Goal: Task Accomplishment & Management: Use online tool/utility

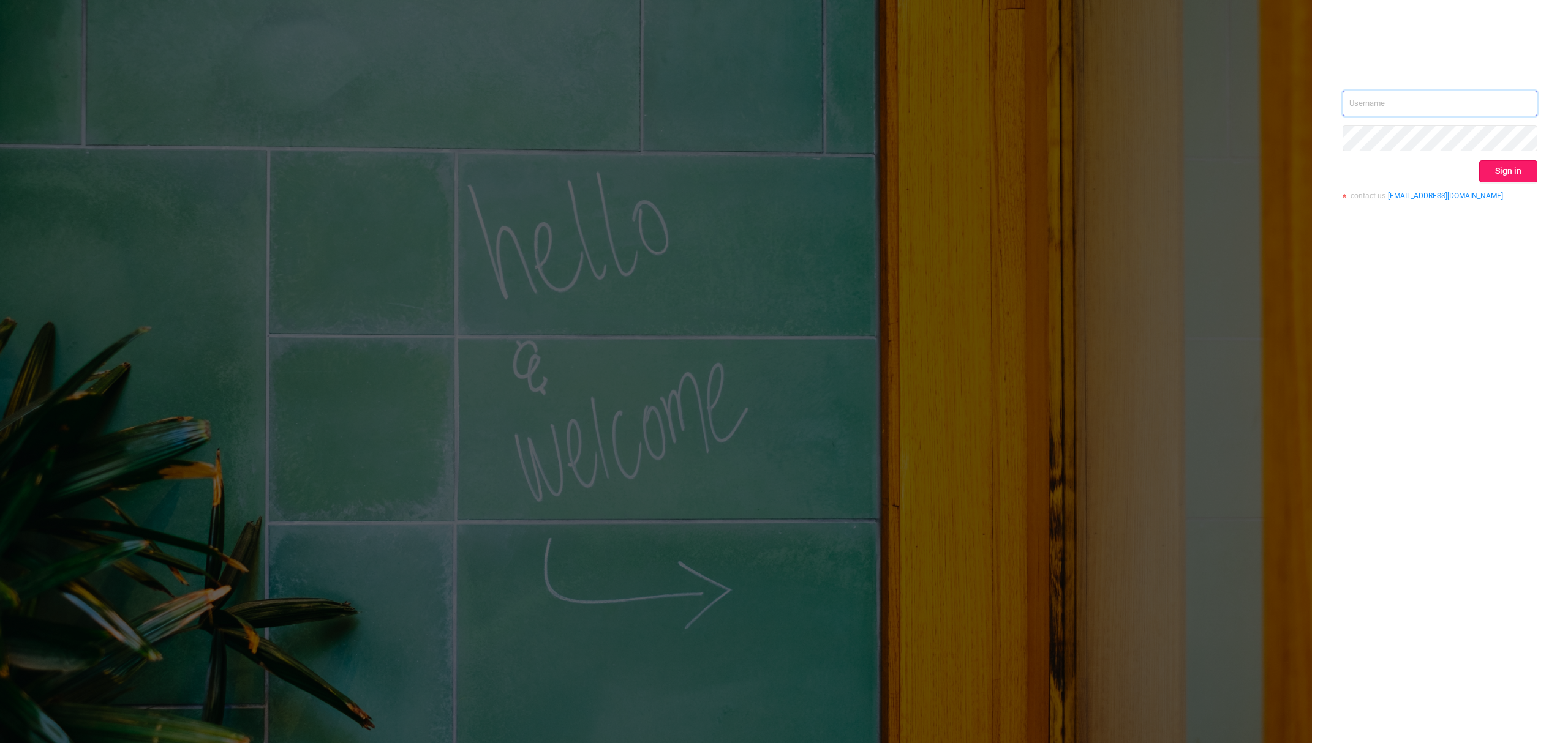
type input "[PERSON_NAME][EMAIL_ADDRESS][DOMAIN_NAME]"
click at [1512, 175] on button "Sign in" at bounding box center [1508, 171] width 58 height 22
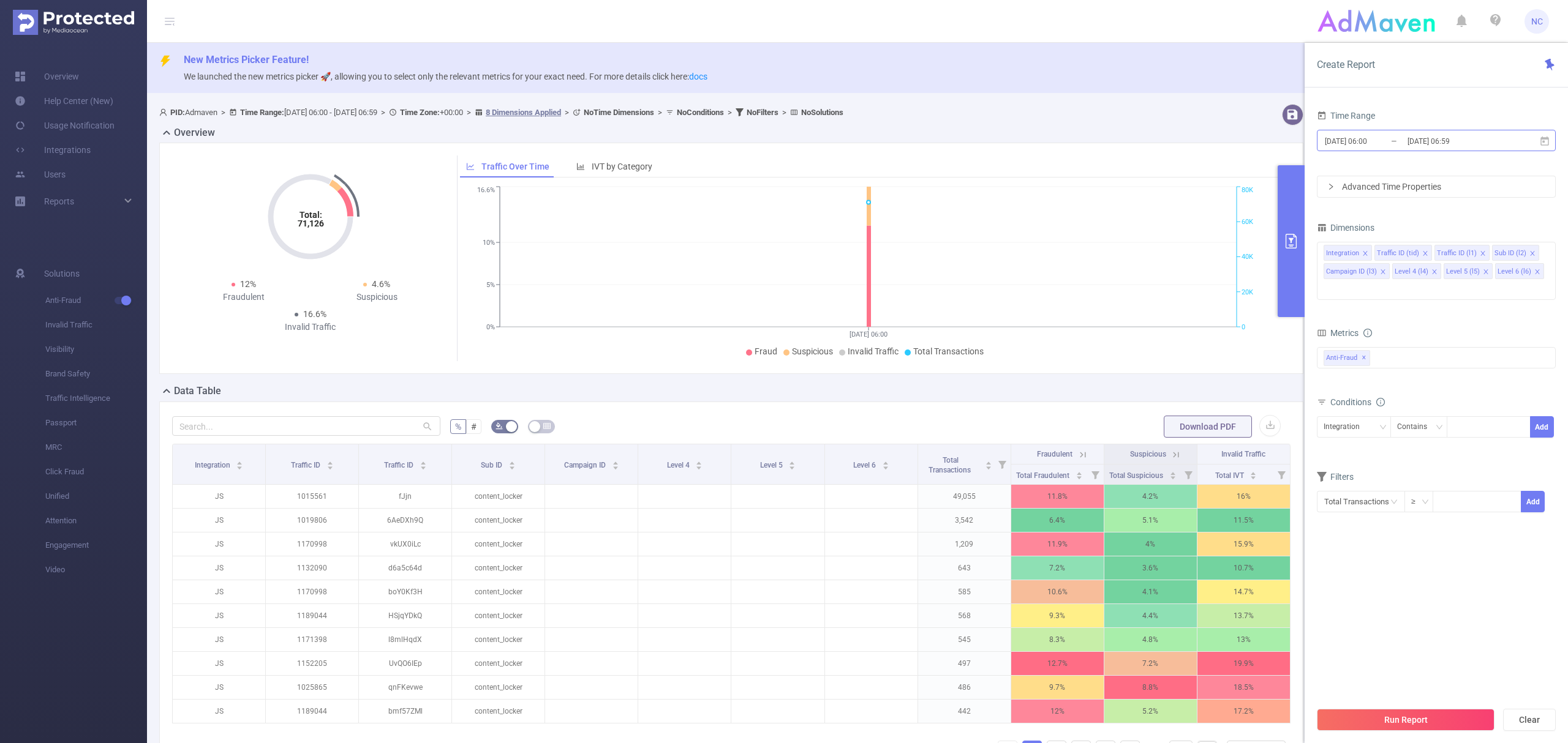
click at [1374, 141] on input "[DATE] 06:00" at bounding box center [1374, 141] width 99 height 17
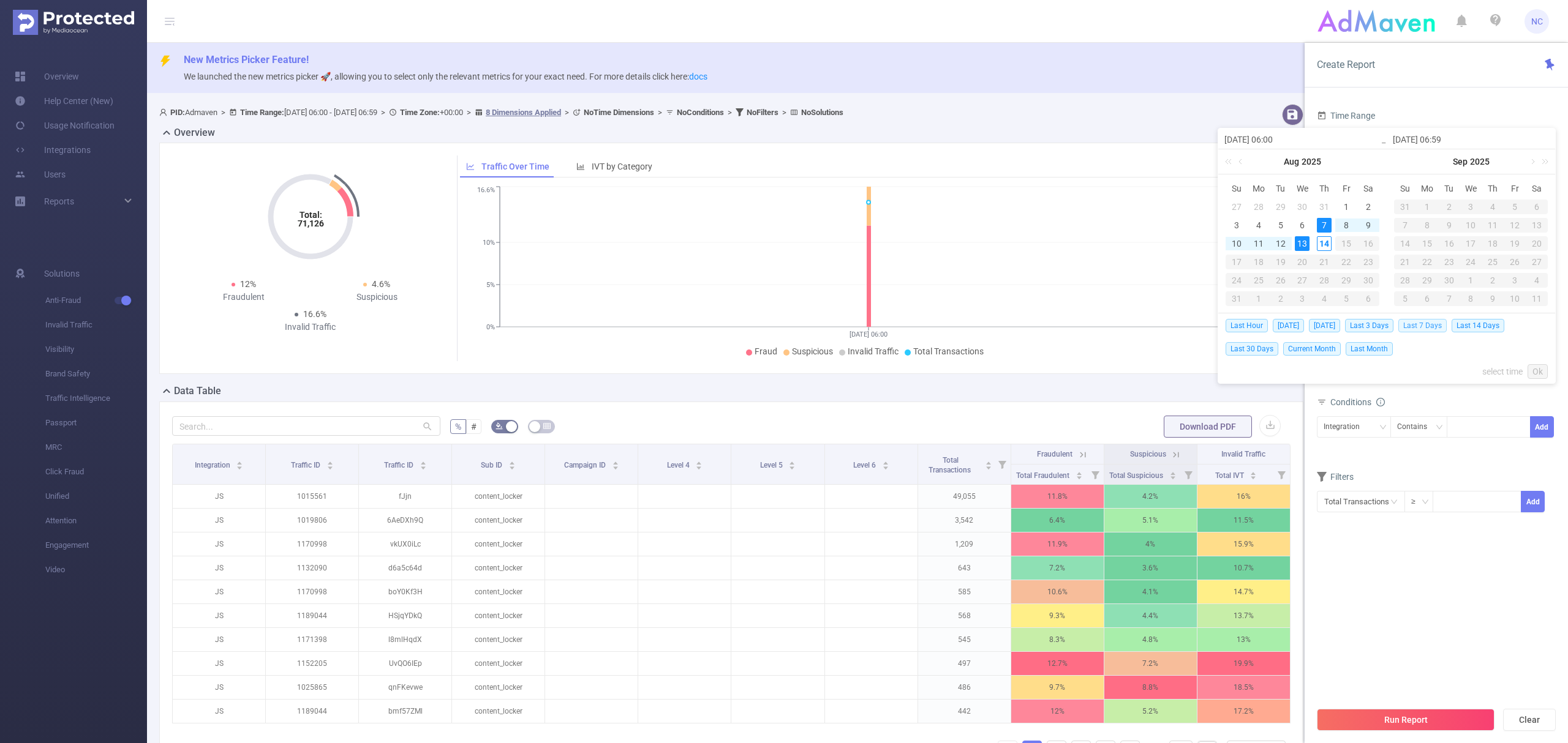
click at [1430, 322] on span "Last 7 Days" at bounding box center [1422, 326] width 48 height 14
type input "[DATE] 00:00"
type input "[DATE] 23:59"
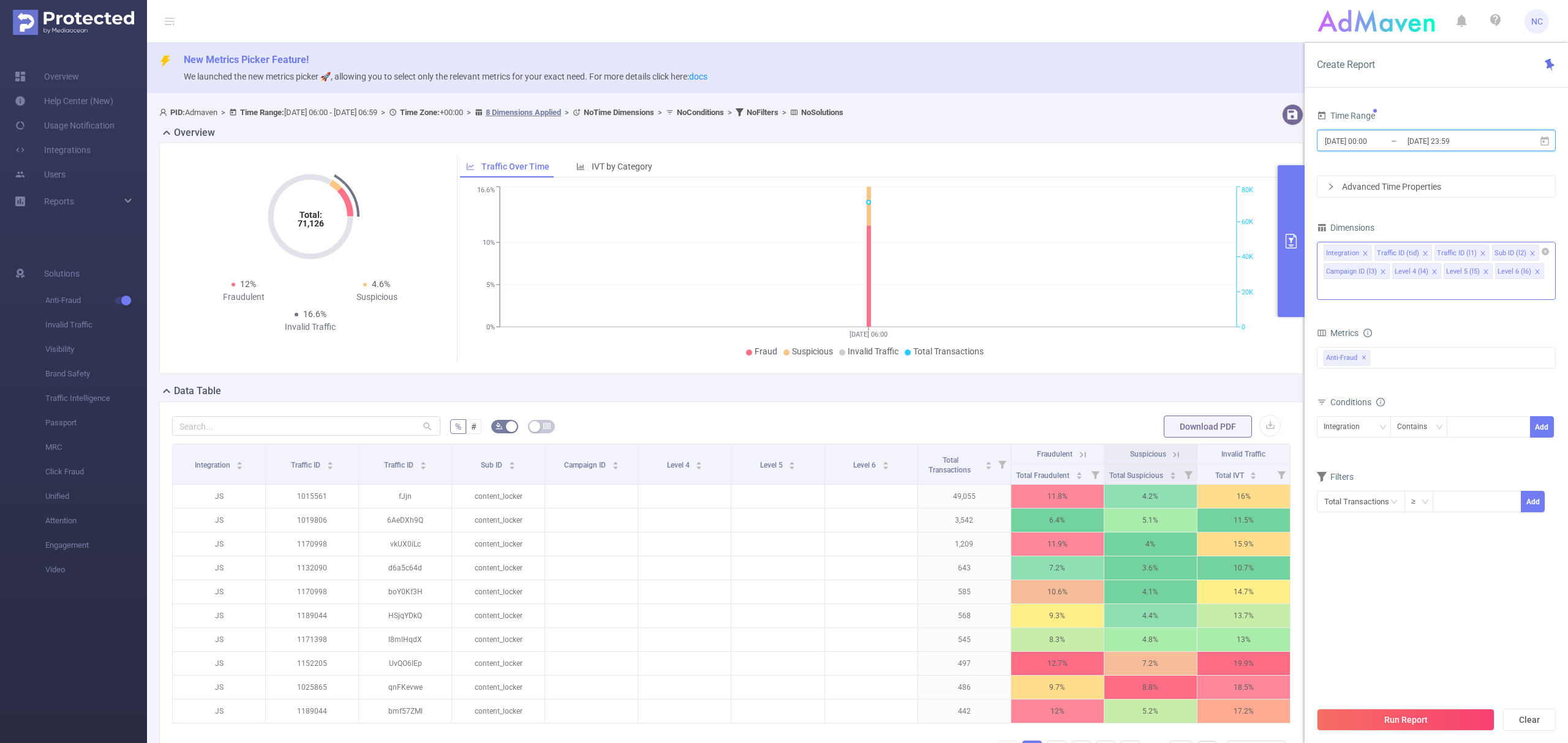
click at [1482, 255] on icon "icon: close" at bounding box center [1483, 254] width 6 height 6
click at [1500, 284] on div "Integration Traffic ID (tid) Sub ID (l2) Campaign ID (l3) Level 4 (l4) Level 5 …" at bounding box center [1436, 271] width 239 height 58
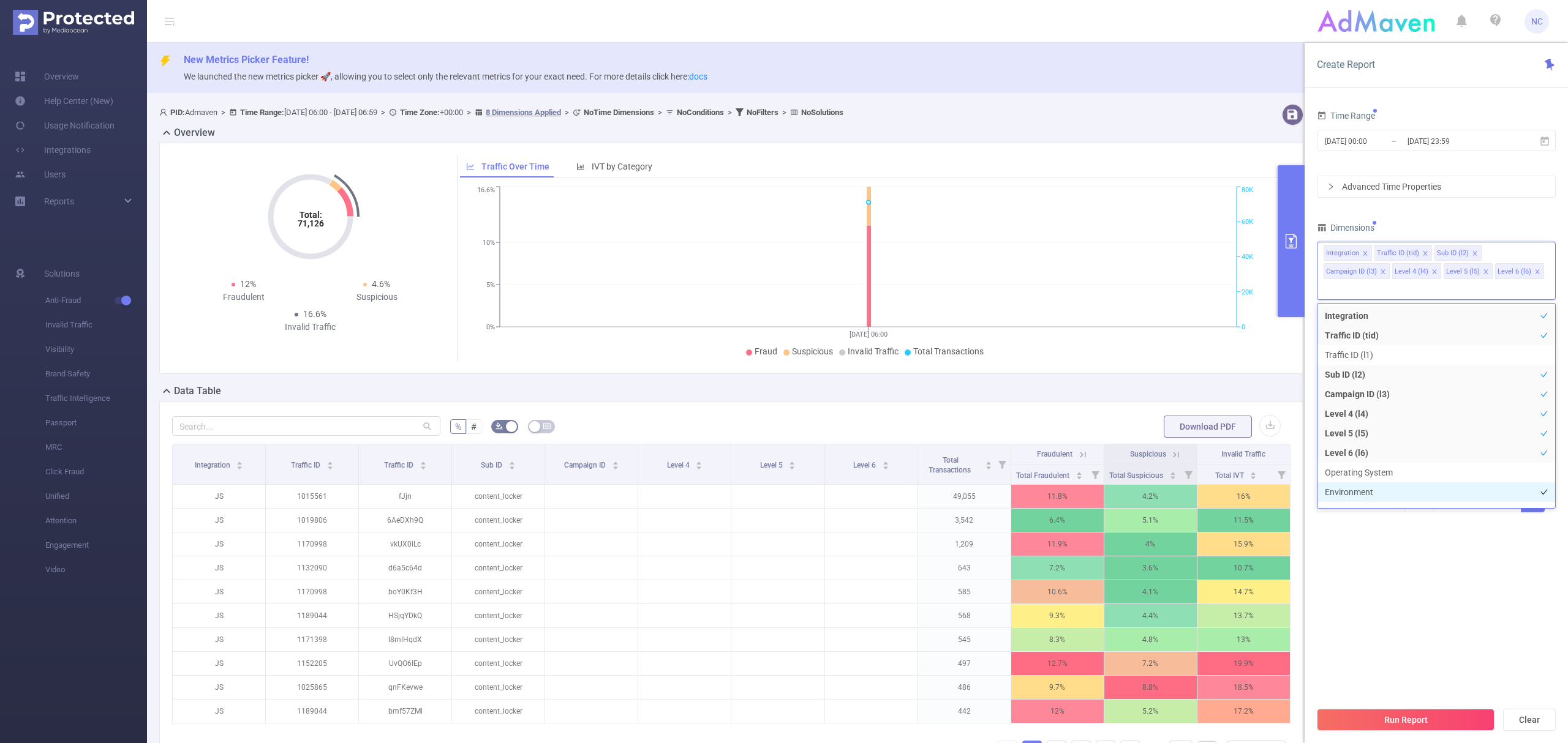
click at [1374, 498] on li "Environment" at bounding box center [1436, 492] width 238 height 20
click at [1365, 432] on li "Geo" at bounding box center [1436, 427] width 238 height 20
click at [1415, 679] on section "Time Range [DATE] 00:00 _ [DATE] 23:59 Advanced Time Properties Dimensions Inte…" at bounding box center [1436, 404] width 239 height 593
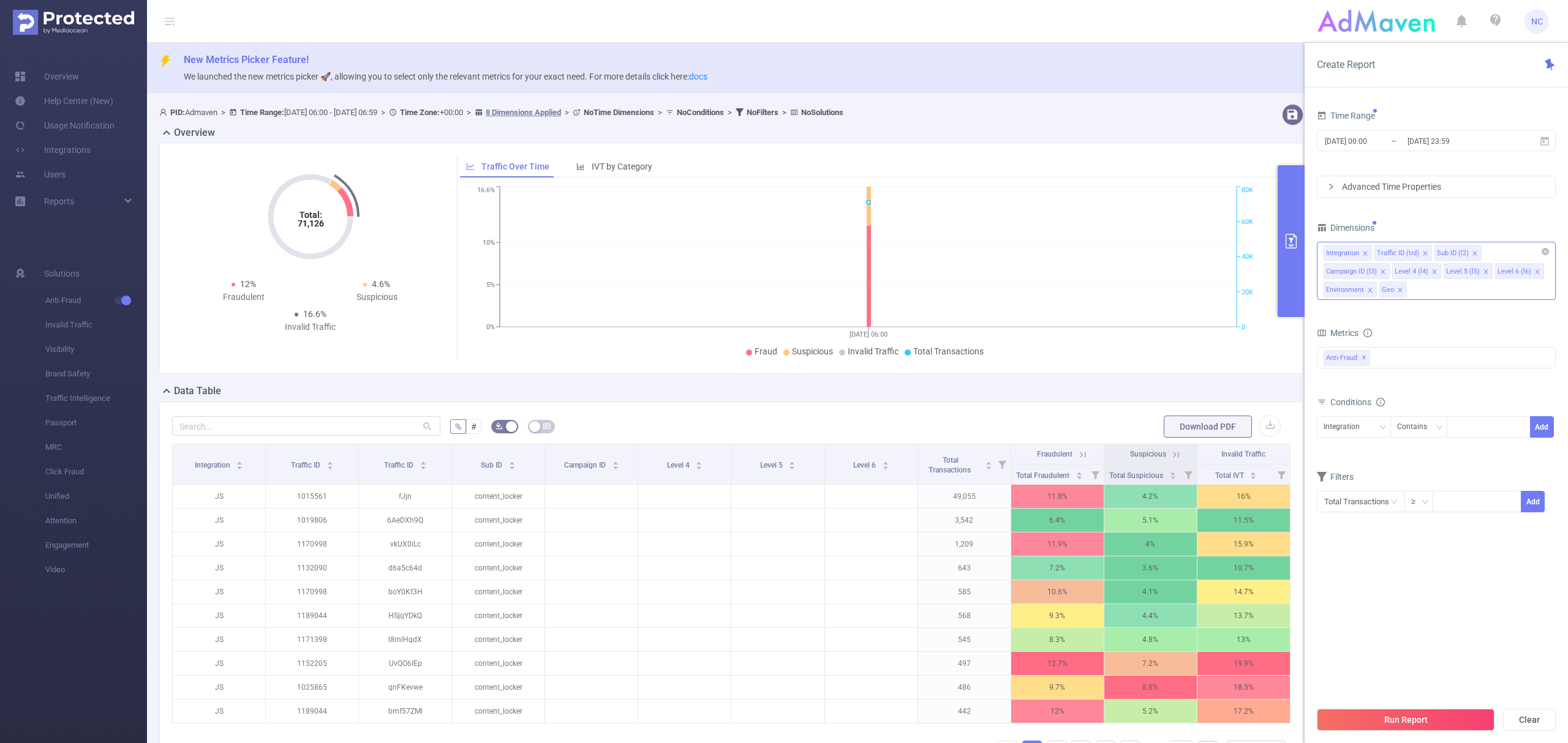
click at [1421, 287] on div "Integration Traffic ID (tid) Sub ID (l2) Campaign ID (l3) Level 4 (l4) Level 5 …" at bounding box center [1436, 271] width 239 height 58
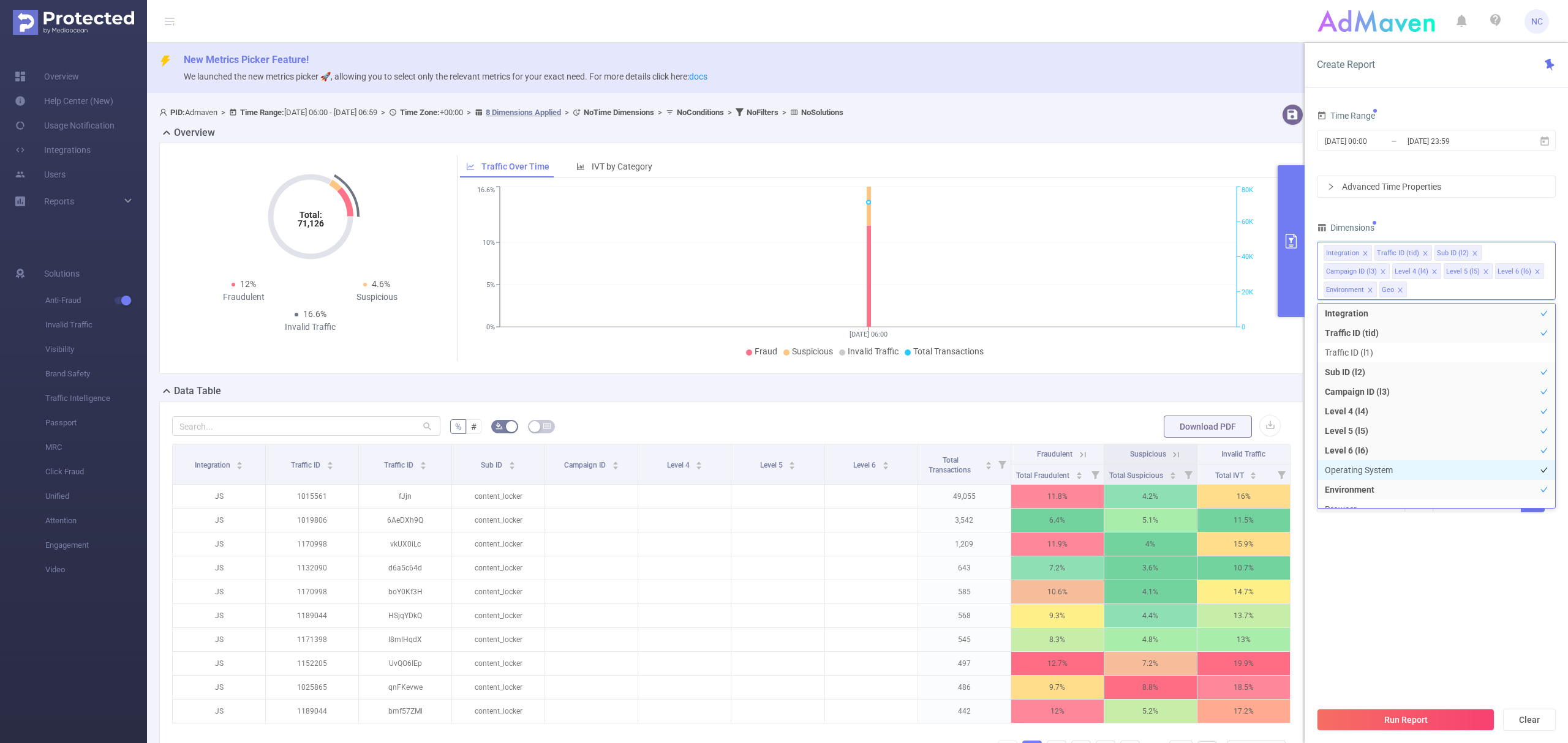
click at [1413, 466] on li "Operating System" at bounding box center [1436, 470] width 238 height 20
click at [1497, 293] on div "Integration Traffic ID (tid) Sub ID (l2) Campaign ID (l3) Level 4 (l4) Level 5 …" at bounding box center [1436, 271] width 239 height 58
click at [1407, 722] on button "Run Report" at bounding box center [1406, 719] width 177 height 22
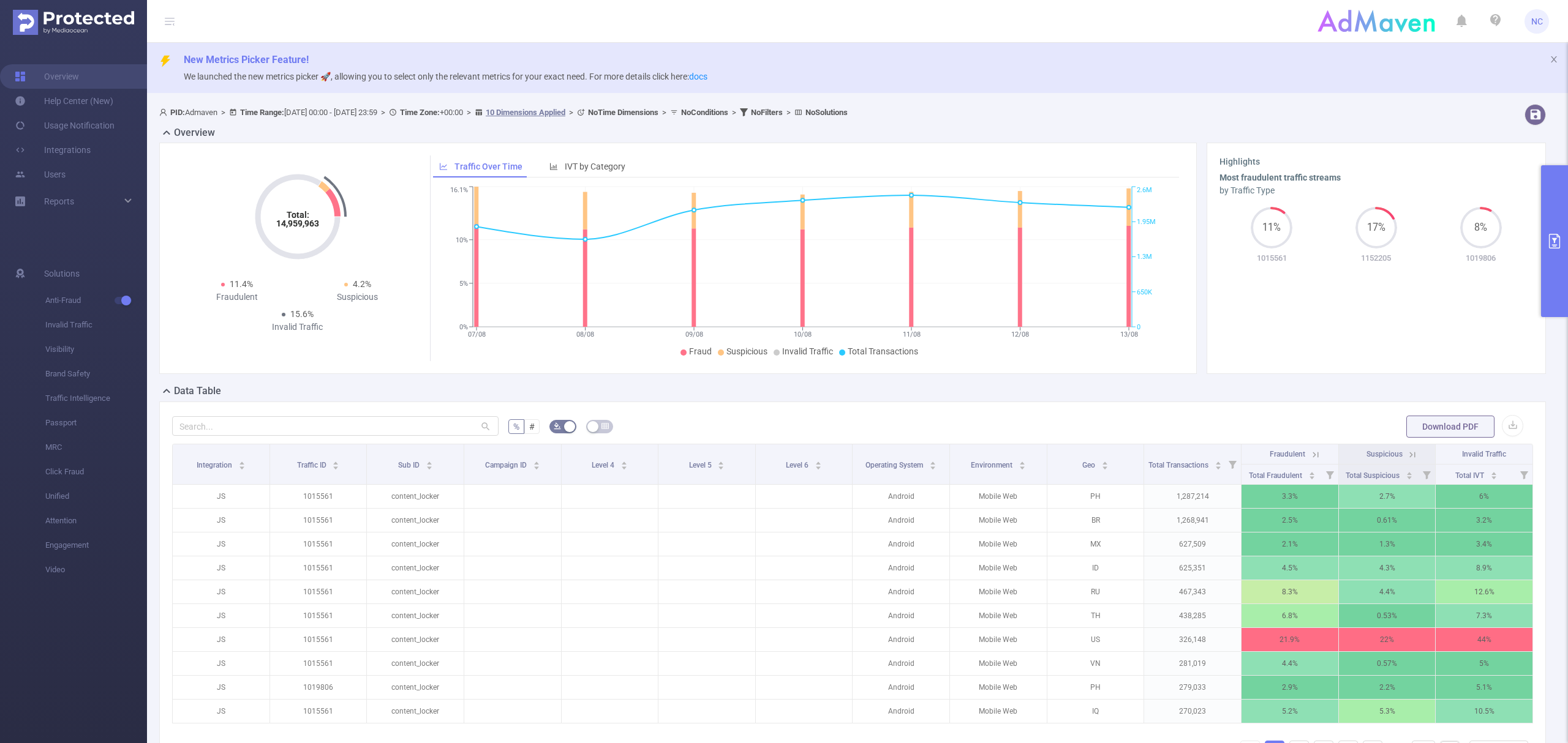
click at [1564, 272] on button "primary" at bounding box center [1554, 241] width 27 height 152
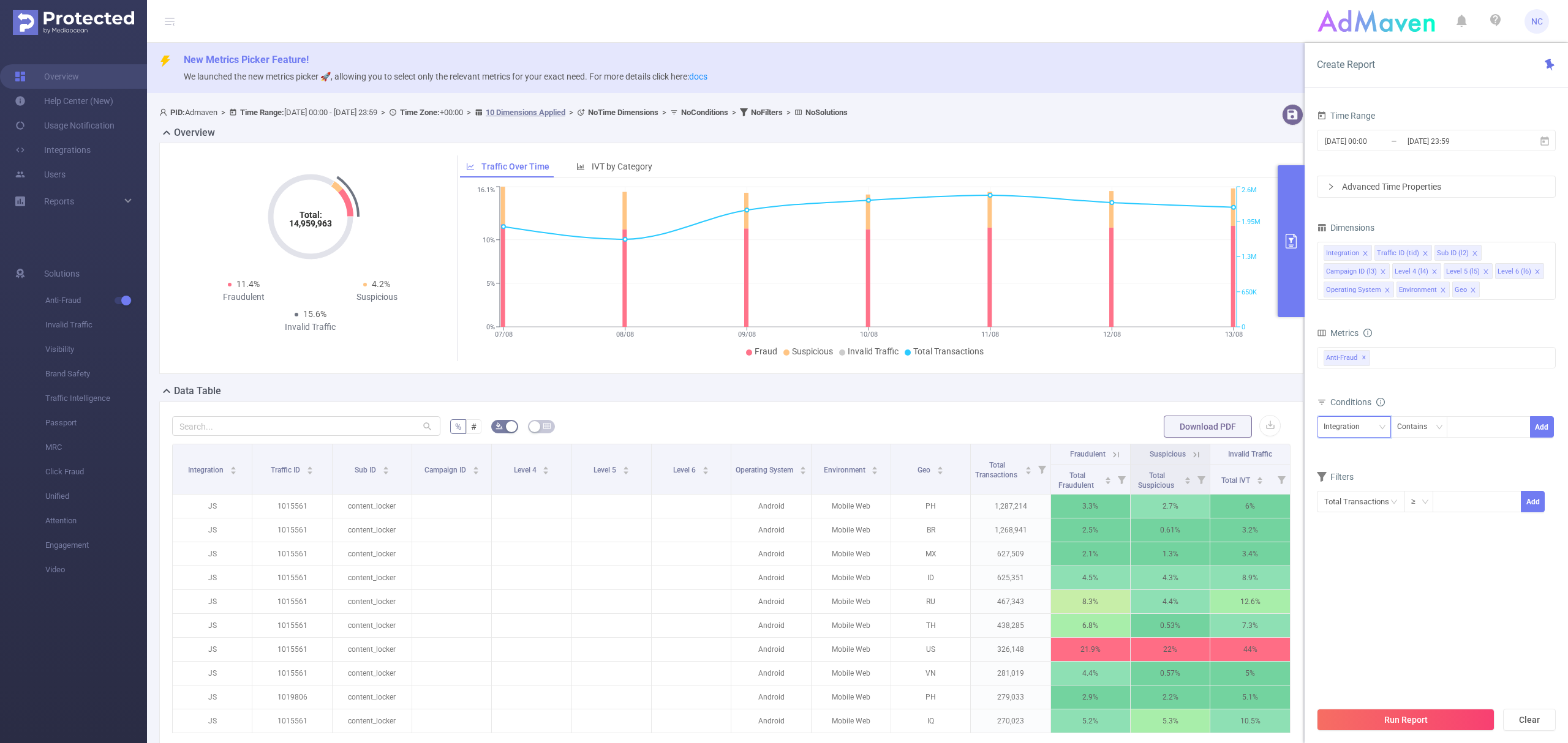
click at [1358, 434] on div "Integration" at bounding box center [1346, 427] width 44 height 20
click at [1364, 495] on li "Sub ID (l2)" at bounding box center [1358, 493] width 83 height 20
click at [363, 505] on p "content_locker" at bounding box center [372, 506] width 79 height 23
copy p "content_locker"
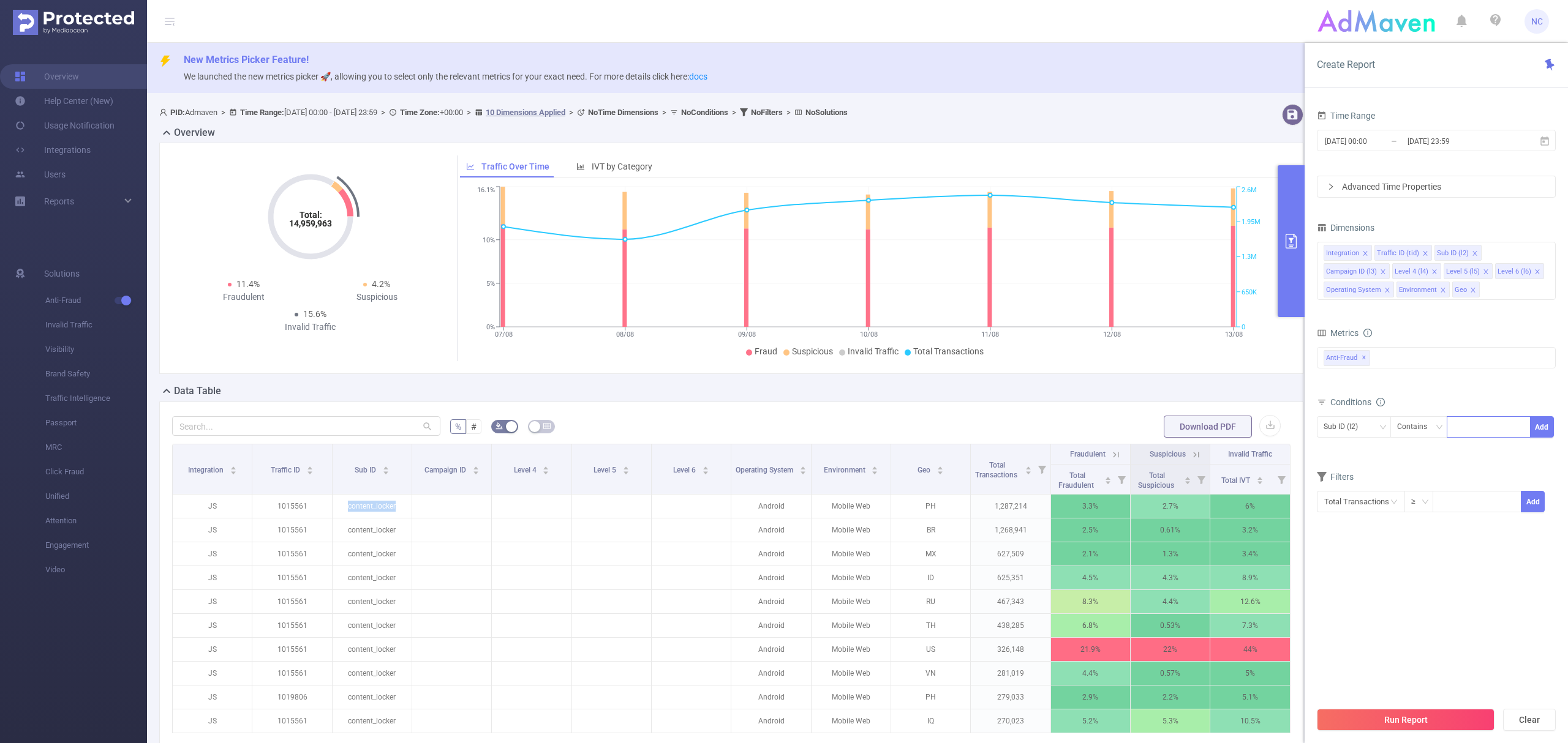
click at [1495, 435] on div at bounding box center [1488, 427] width 70 height 20
paste input "content_locker"
type input "content_locker"
click at [1484, 448] on li "content_locker" at bounding box center [1488, 454] width 84 height 20
click at [1540, 425] on button "Add" at bounding box center [1541, 427] width 24 height 21
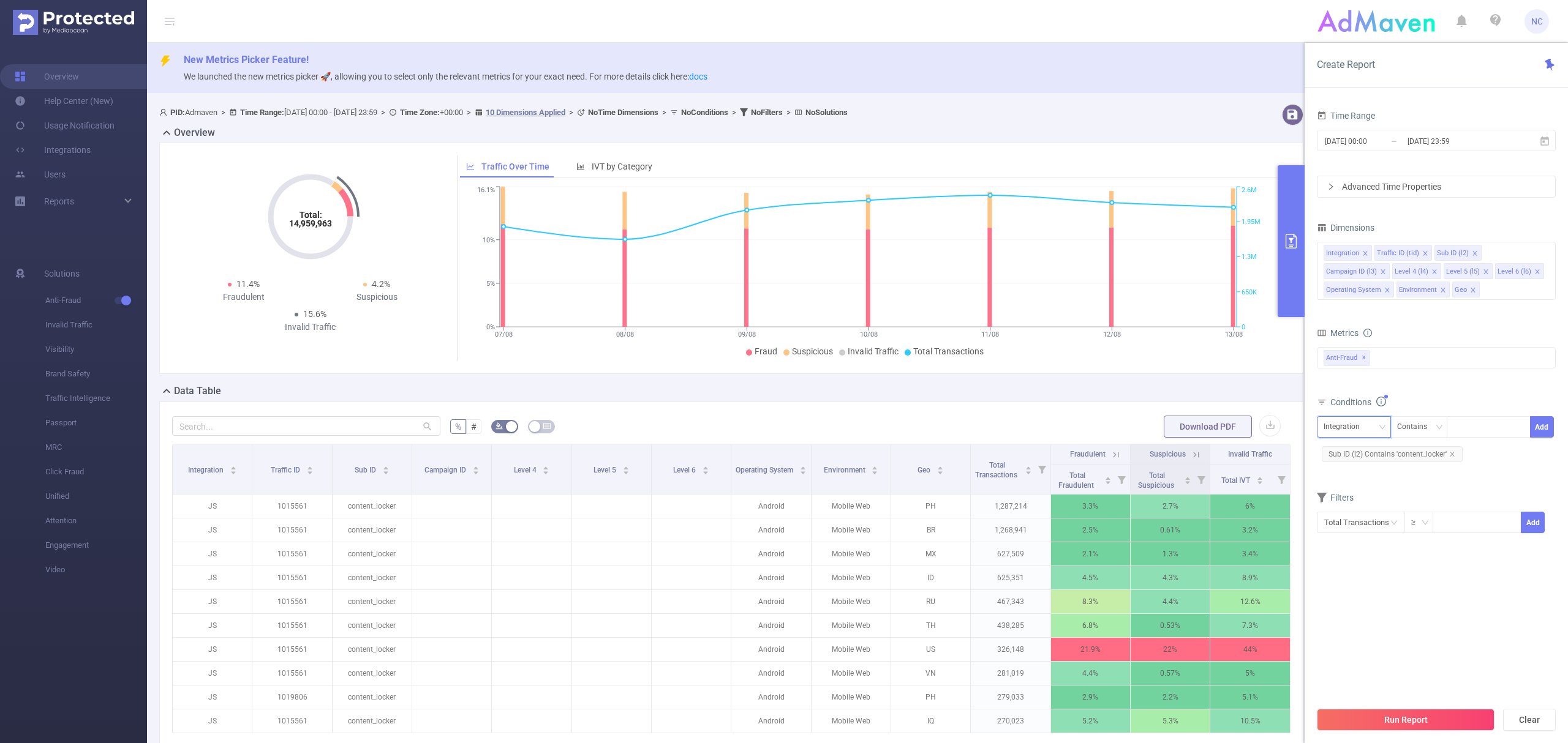
click at [1351, 432] on div "Integration" at bounding box center [1346, 427] width 44 height 20
click at [1365, 556] on li "Environment" at bounding box center [1358, 563] width 83 height 20
click at [1413, 423] on div "Contains" at bounding box center [1417, 427] width 38 height 20
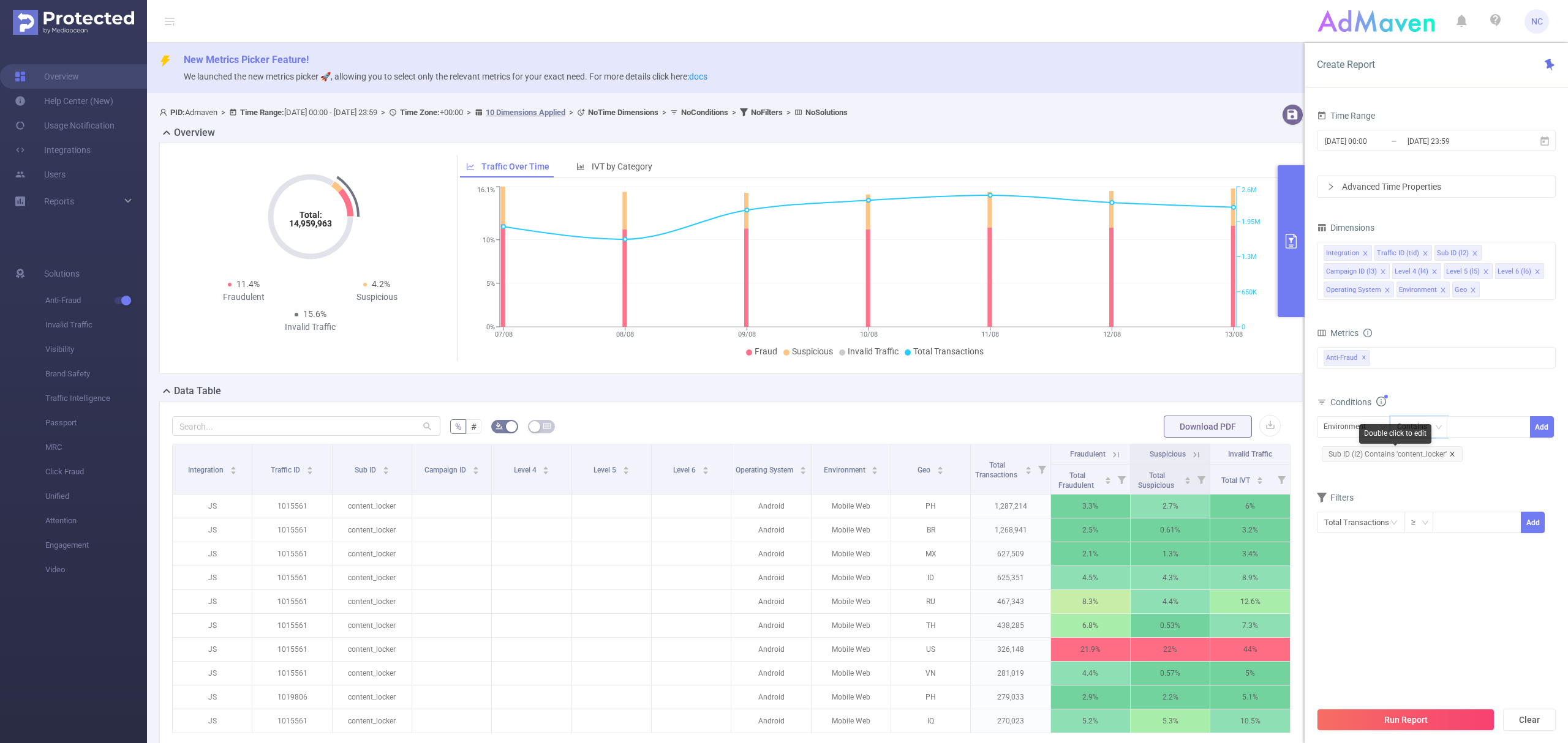
click at [1453, 454] on icon "icon: close" at bounding box center [1452, 454] width 5 height 5
click at [1361, 437] on div "Environment" at bounding box center [1349, 427] width 50 height 20
click at [1365, 493] on li "Sub ID (l2)" at bounding box center [1358, 493] width 83 height 20
click at [1415, 427] on div "Contains" at bounding box center [1417, 427] width 38 height 20
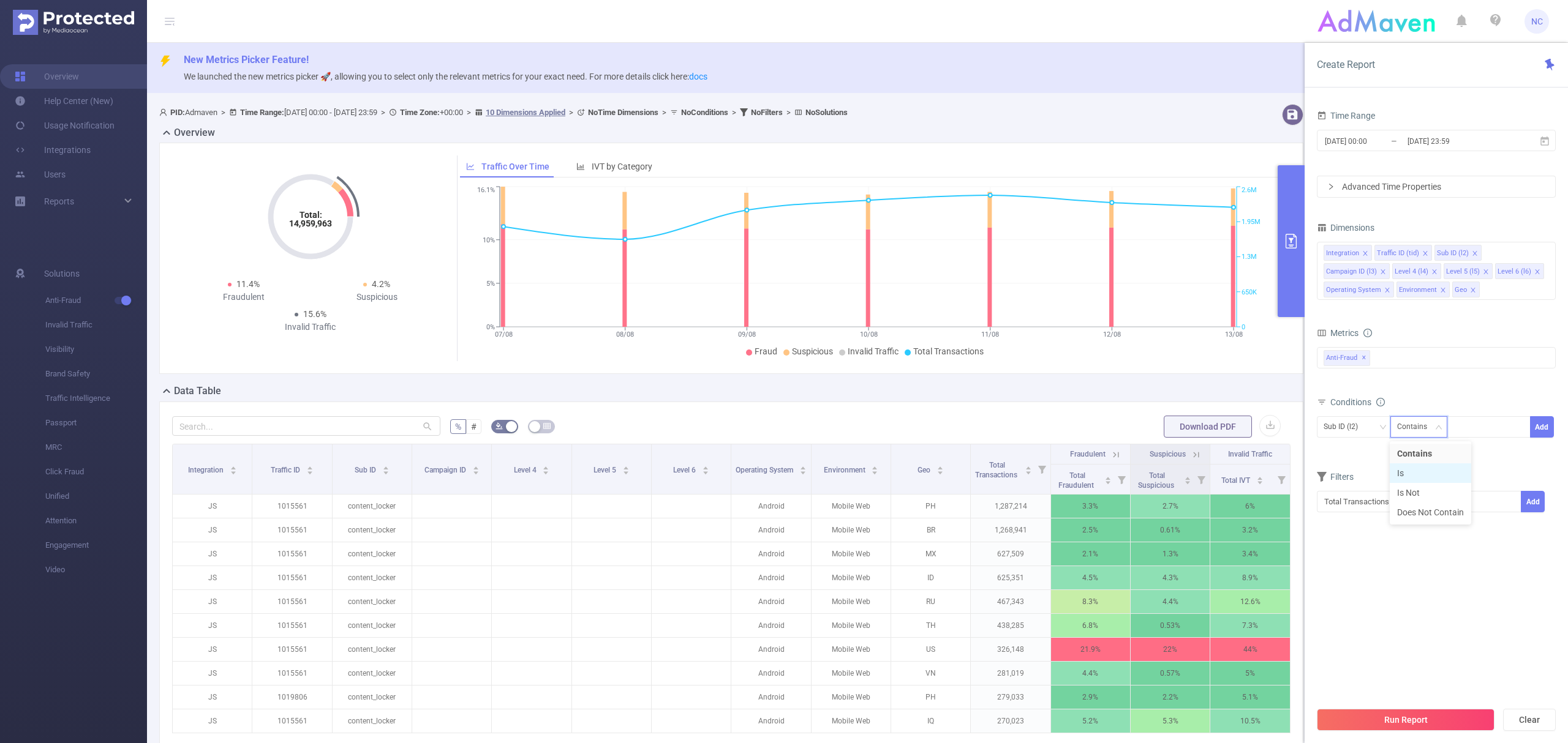
click at [1410, 478] on li "Is" at bounding box center [1430, 473] width 82 height 20
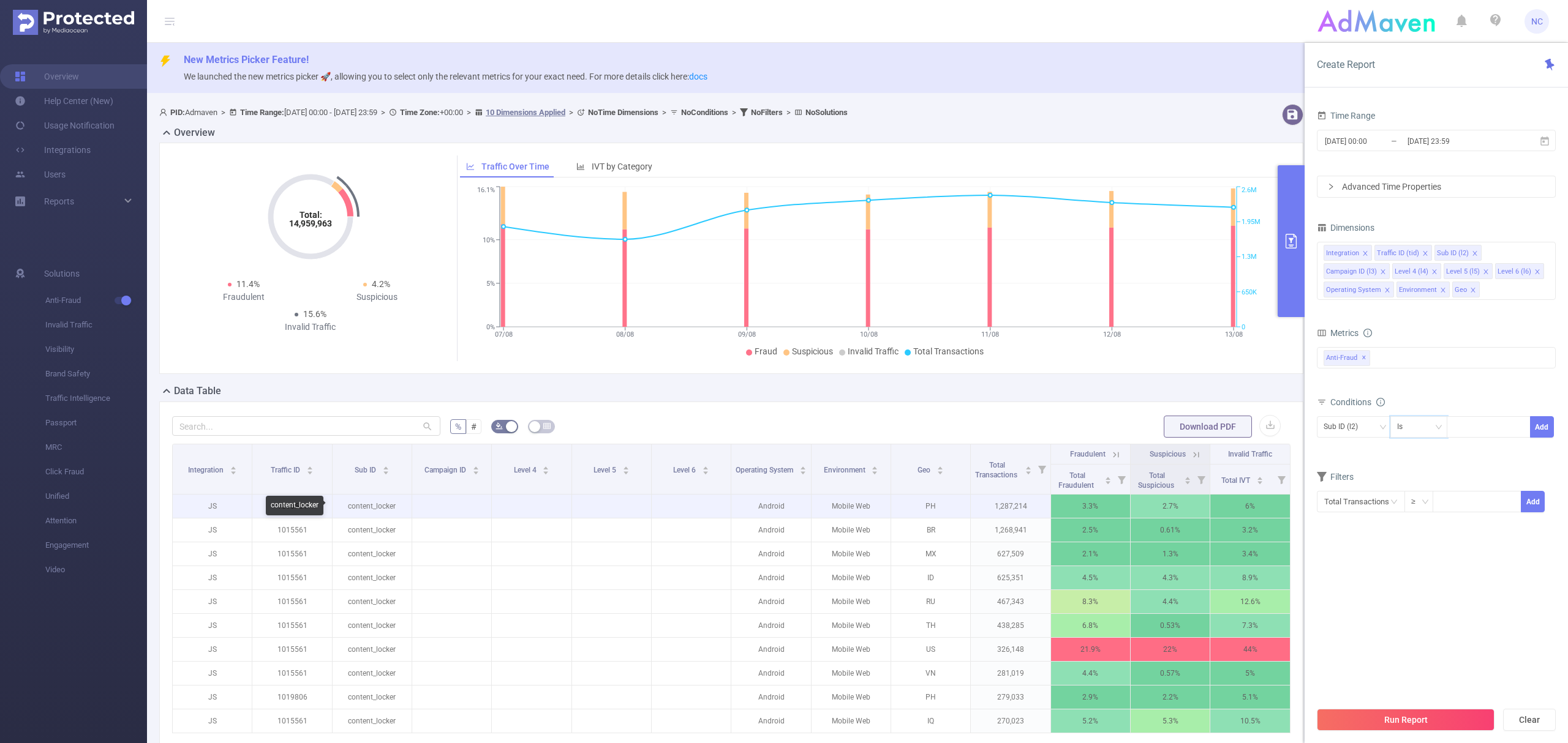
click at [378, 508] on p "content_locker" at bounding box center [372, 506] width 79 height 23
copy p "content_locker"
click at [1475, 422] on div at bounding box center [1488, 427] width 70 height 20
paste input "content_locker"
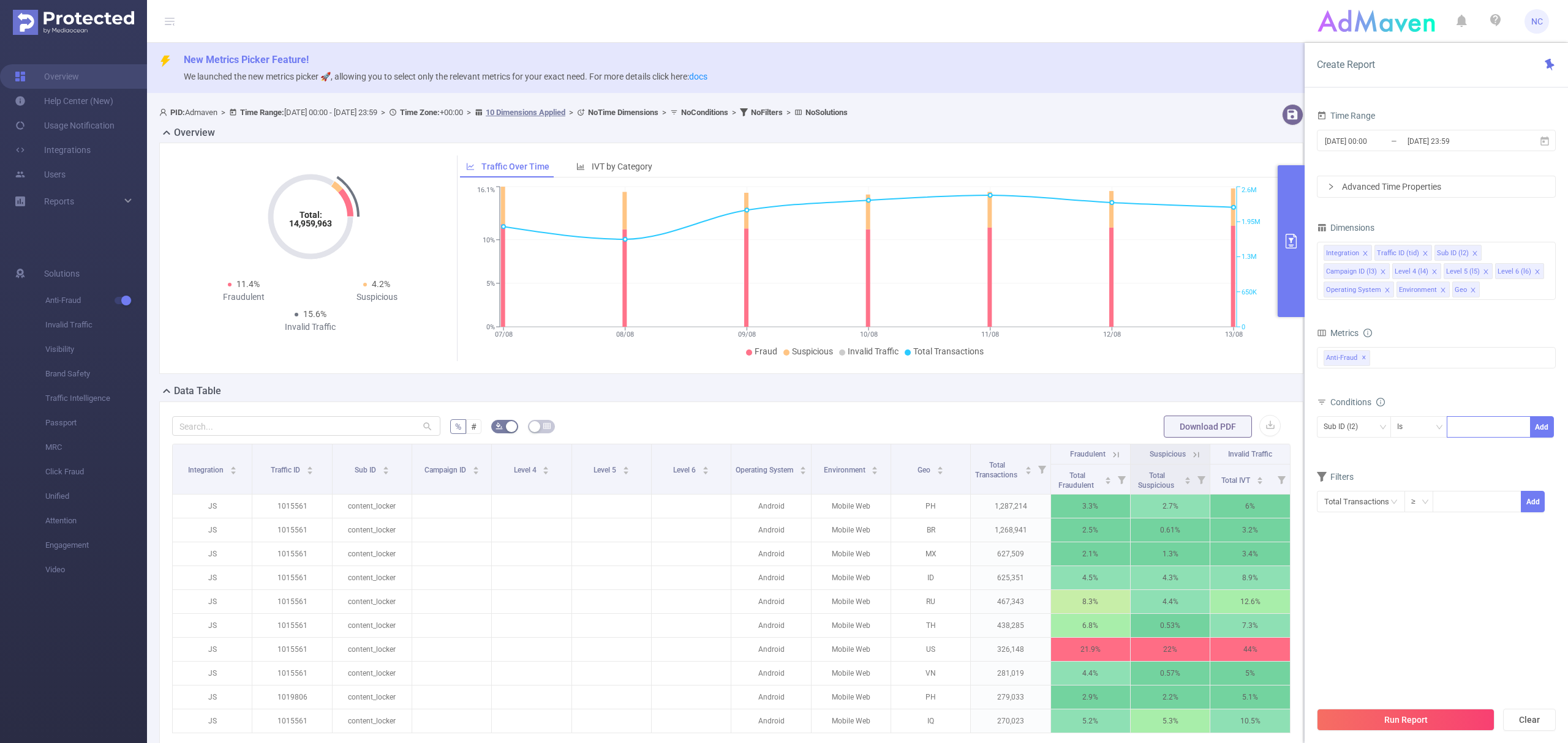
type input "content_locker"
click at [1475, 451] on li "content_locker" at bounding box center [1488, 454] width 84 height 20
click at [1544, 429] on button "Add" at bounding box center [1541, 427] width 24 height 21
click at [1366, 434] on div "Integration" at bounding box center [1346, 427] width 44 height 20
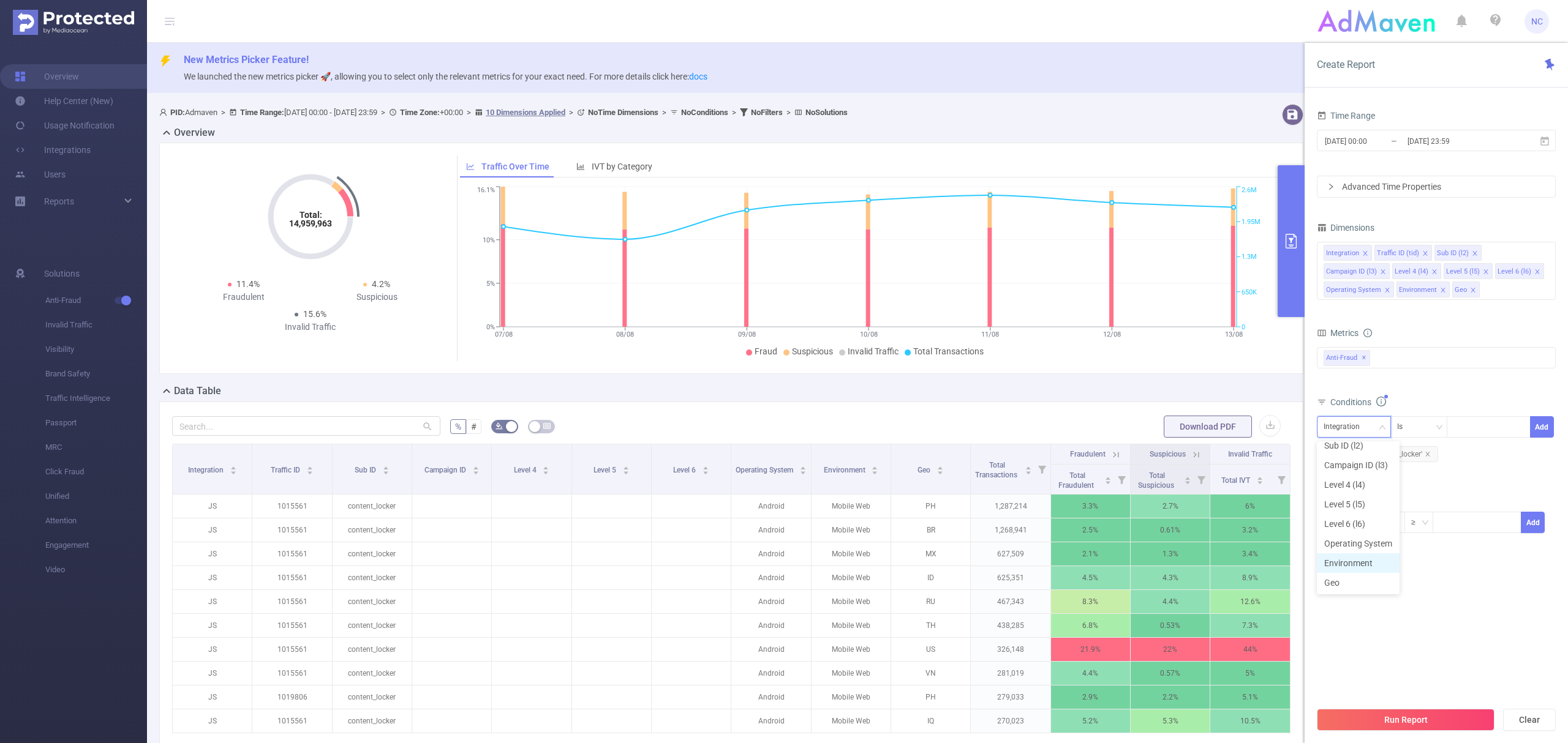
click at [1370, 554] on li "Environment" at bounding box center [1358, 563] width 83 height 20
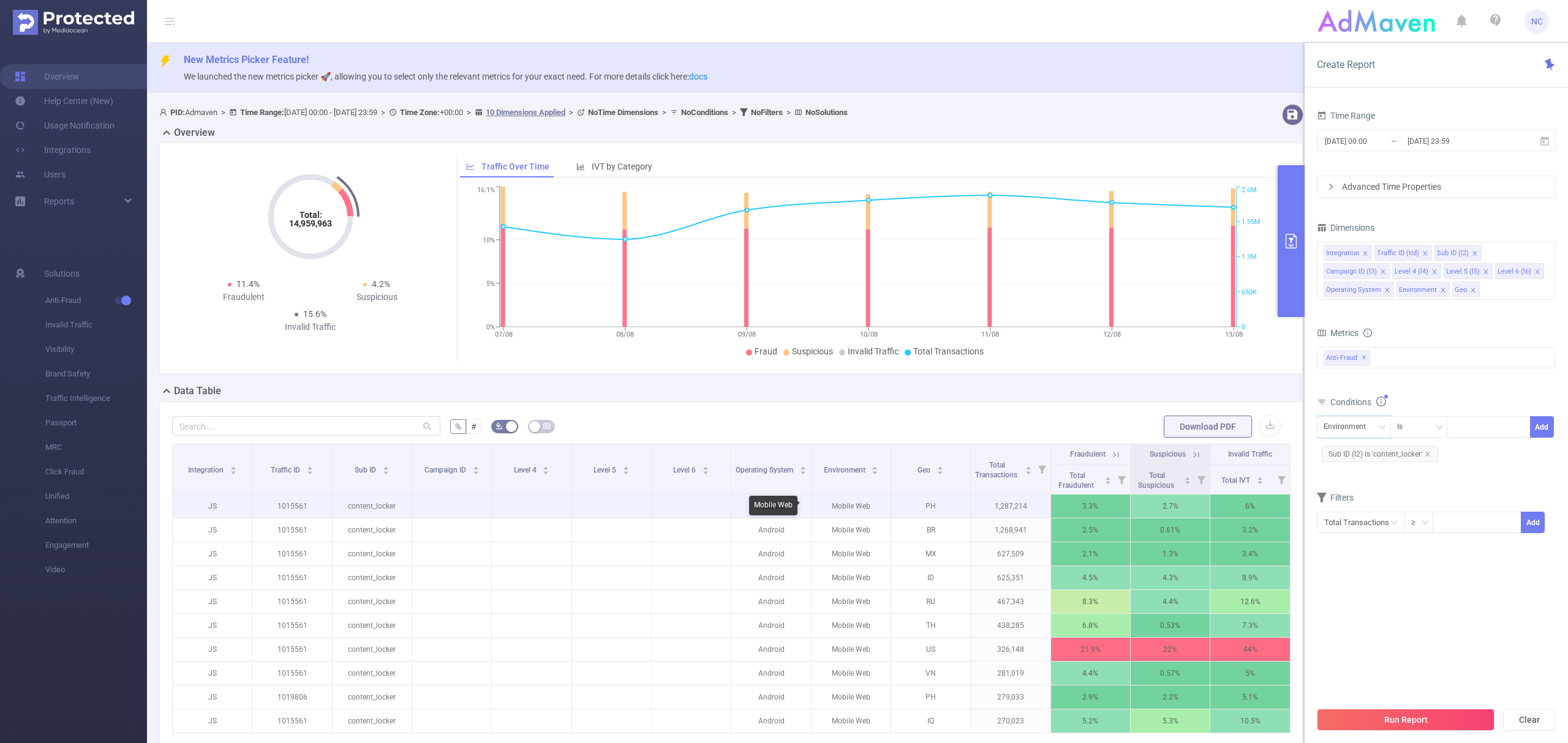
click at [839, 511] on p "Mobile Web" at bounding box center [851, 506] width 79 height 23
click at [860, 505] on p "Mobile Web" at bounding box center [851, 506] width 79 height 23
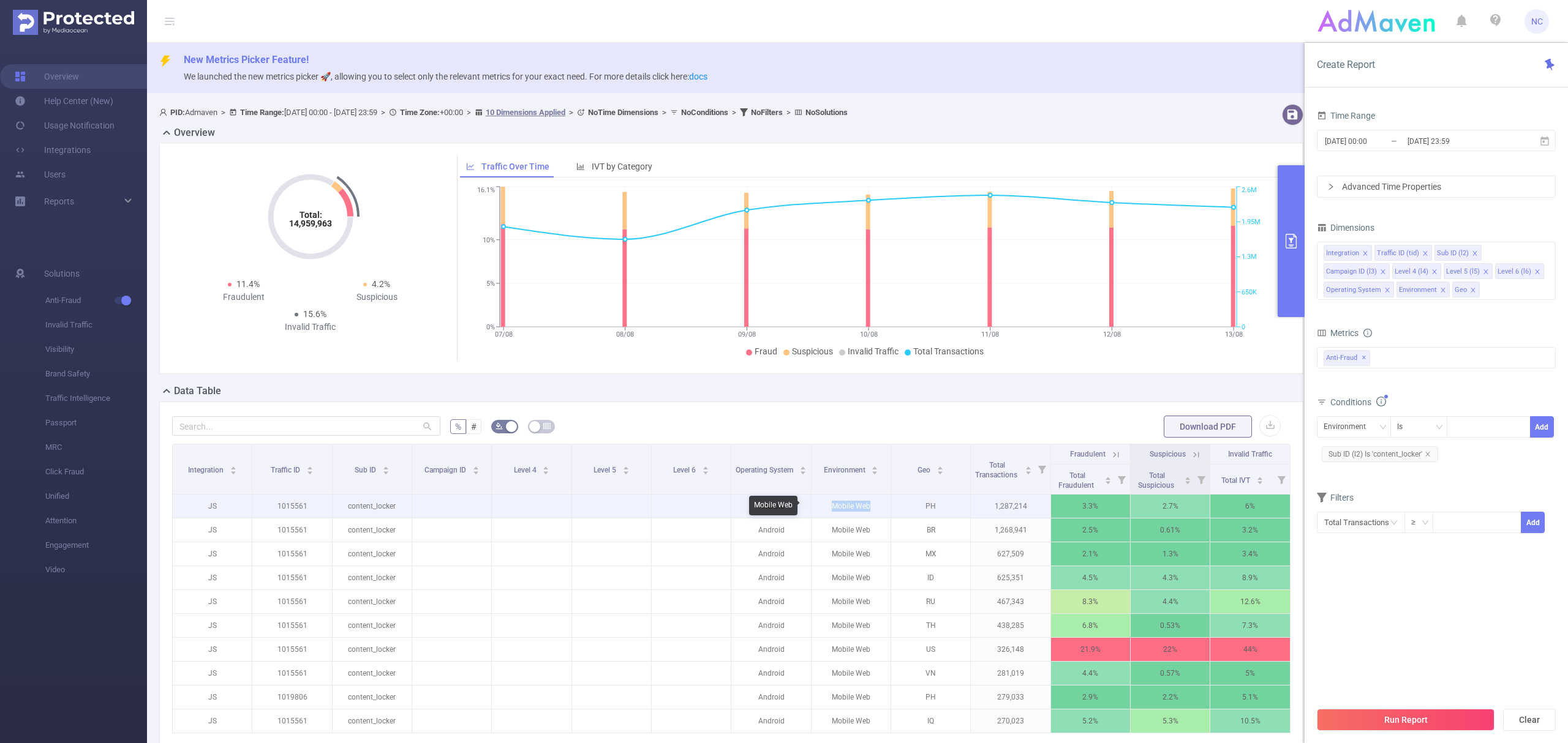
copy p "Mobile Web"
click at [1471, 427] on div at bounding box center [1488, 427] width 70 height 20
paste input "Mobile Web"
type input "Mobile Web"
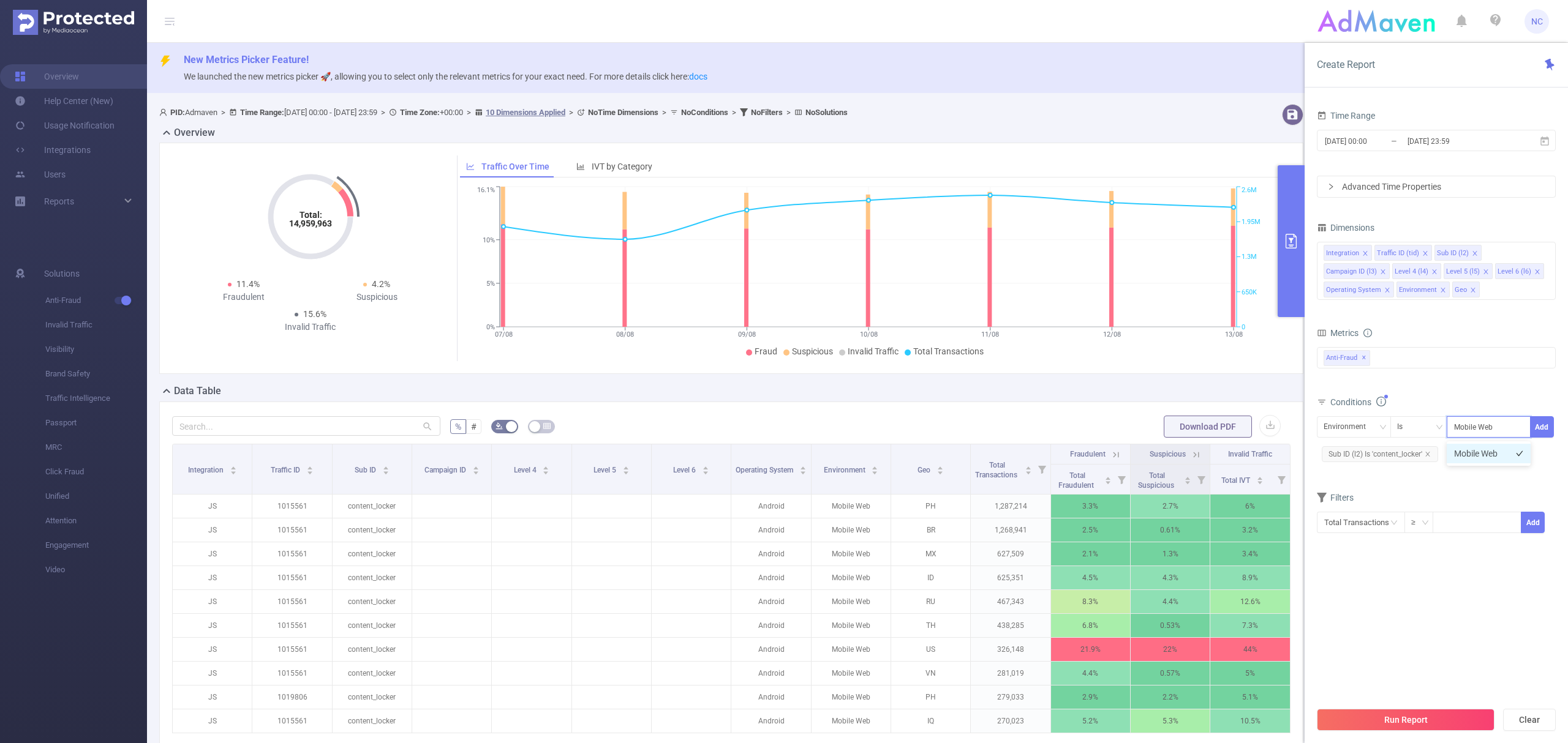
click at [1470, 459] on li "Mobile Web" at bounding box center [1488, 454] width 84 height 20
click at [1539, 440] on div "Environment Is Mobile Web Add" at bounding box center [1436, 430] width 239 height 28
click at [1539, 433] on button "Add" at bounding box center [1541, 427] width 24 height 21
click at [1339, 426] on div "Integration" at bounding box center [1346, 427] width 44 height 20
click at [1355, 537] on li "Operating System" at bounding box center [1358, 543] width 83 height 20
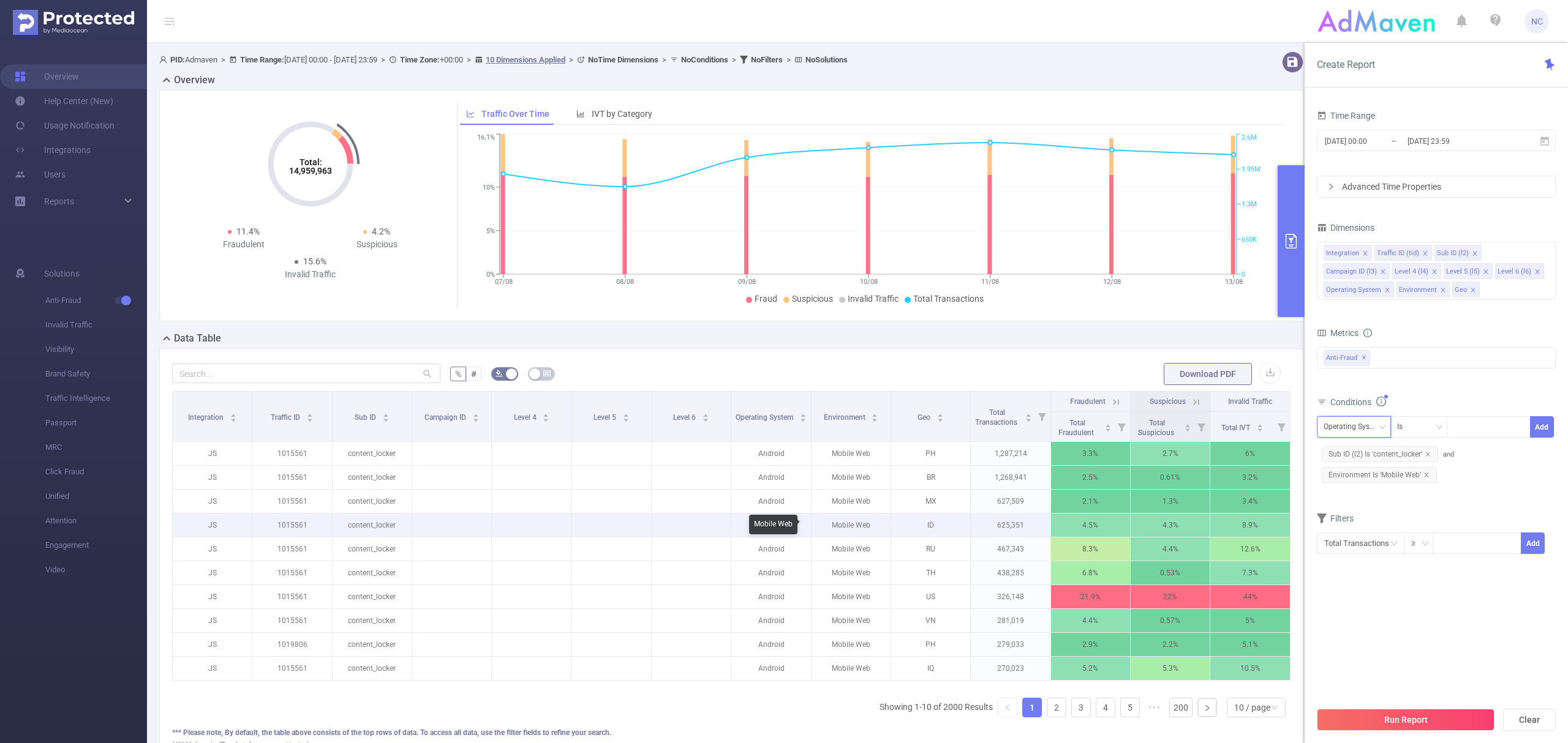
scroll to position [82, 0]
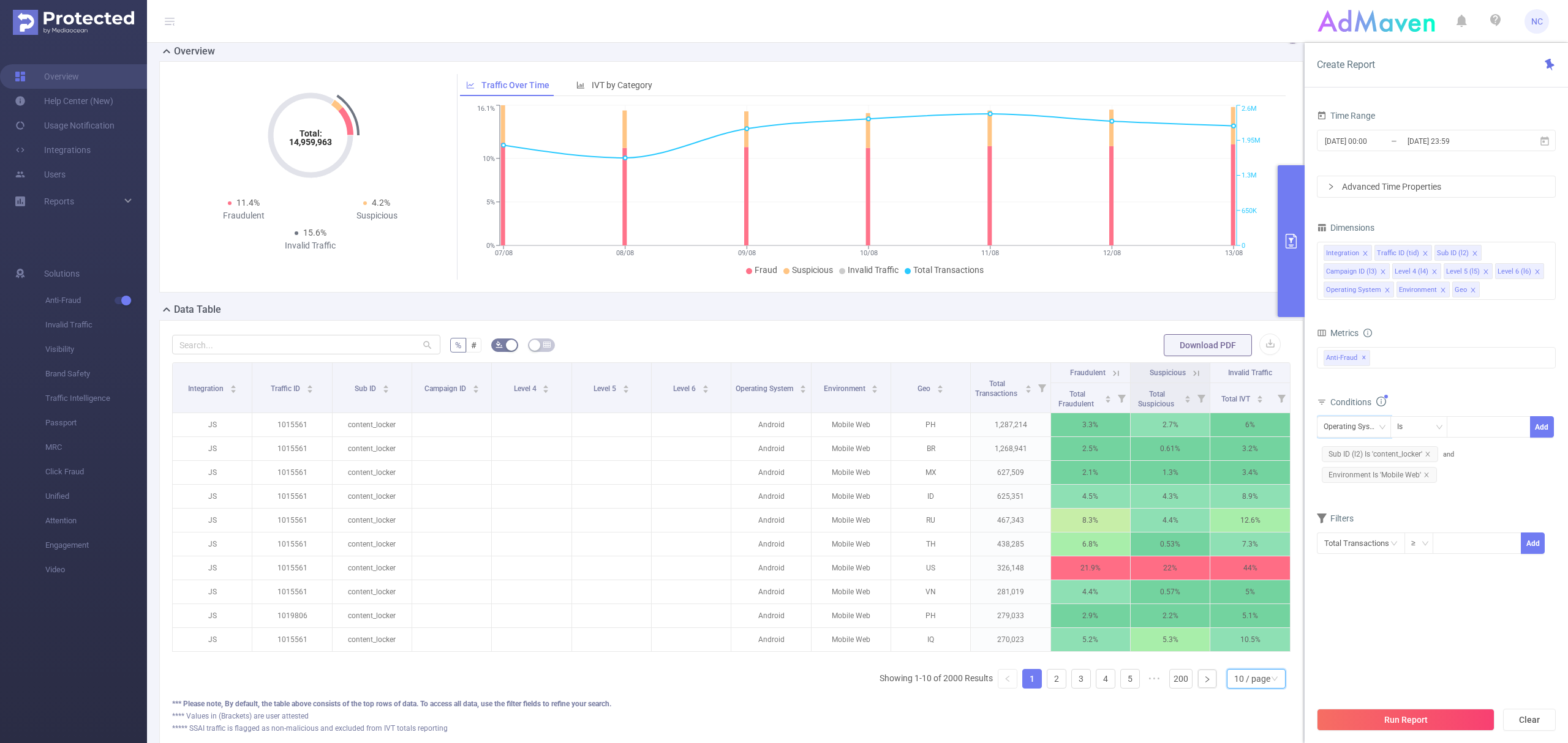
click at [1253, 688] on div "10 / page" at bounding box center [1252, 679] width 36 height 18
click at [1248, 671] on li "50 / page" at bounding box center [1243, 672] width 60 height 20
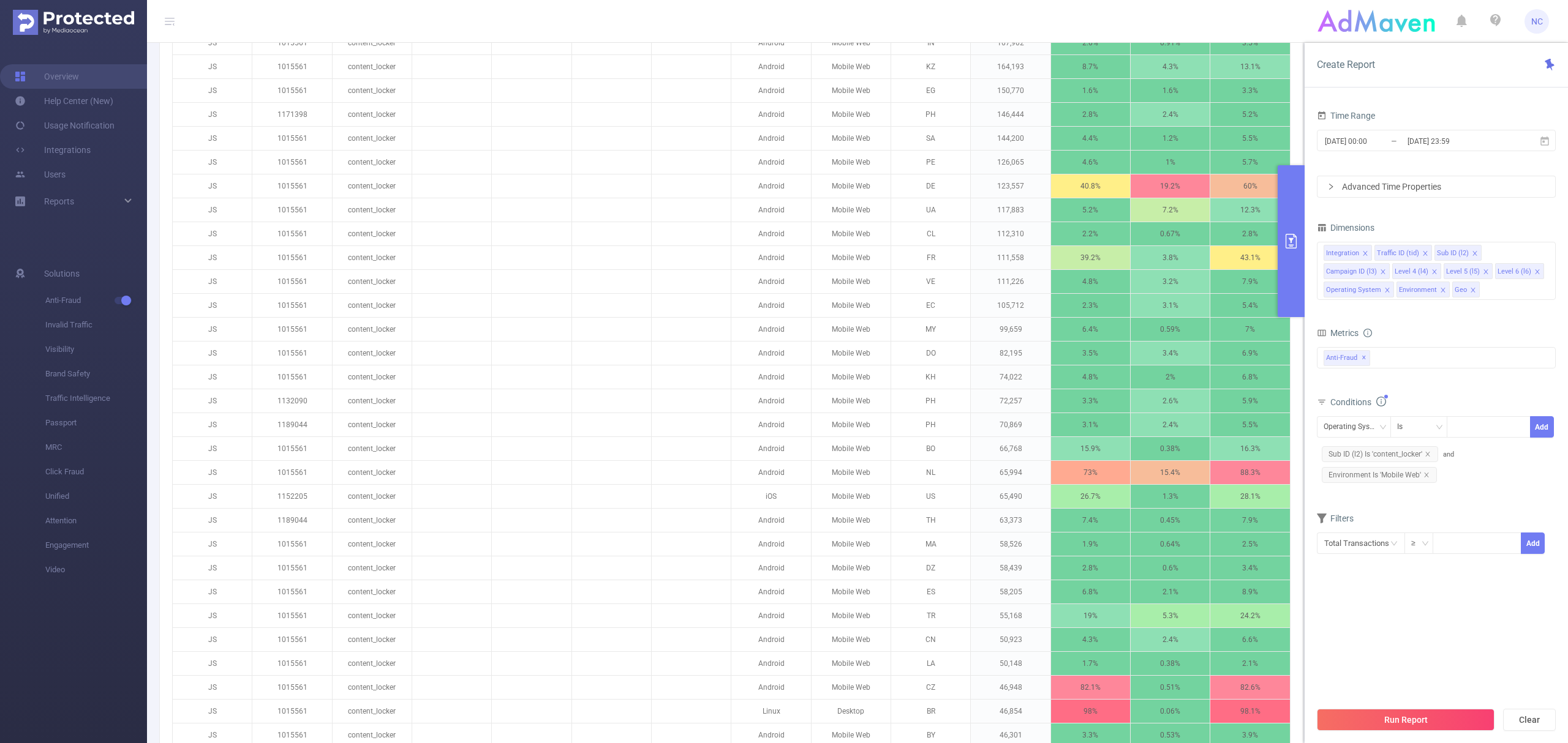
scroll to position [897, 0]
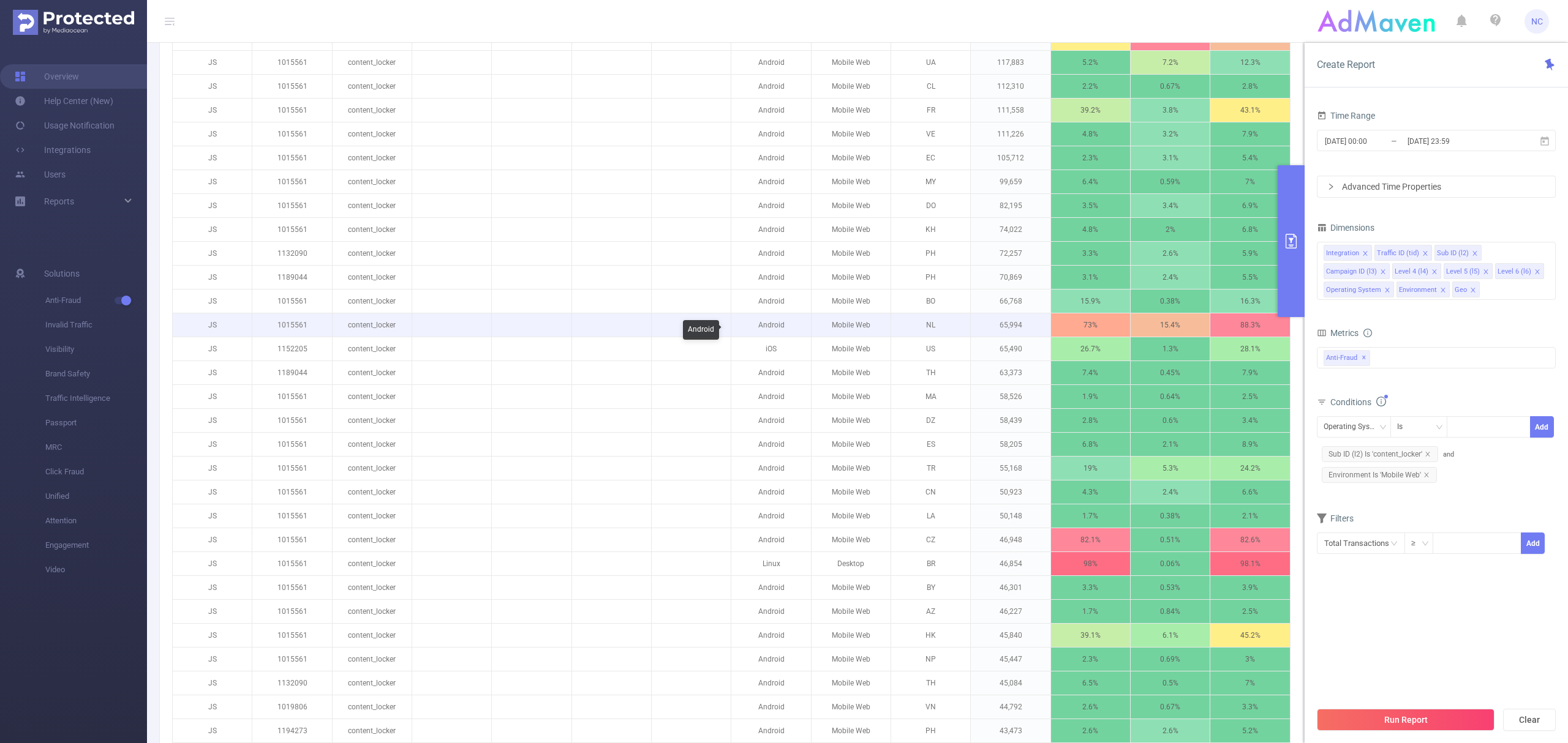
click at [769, 333] on p "Android" at bounding box center [770, 325] width 79 height 23
copy p "Android"
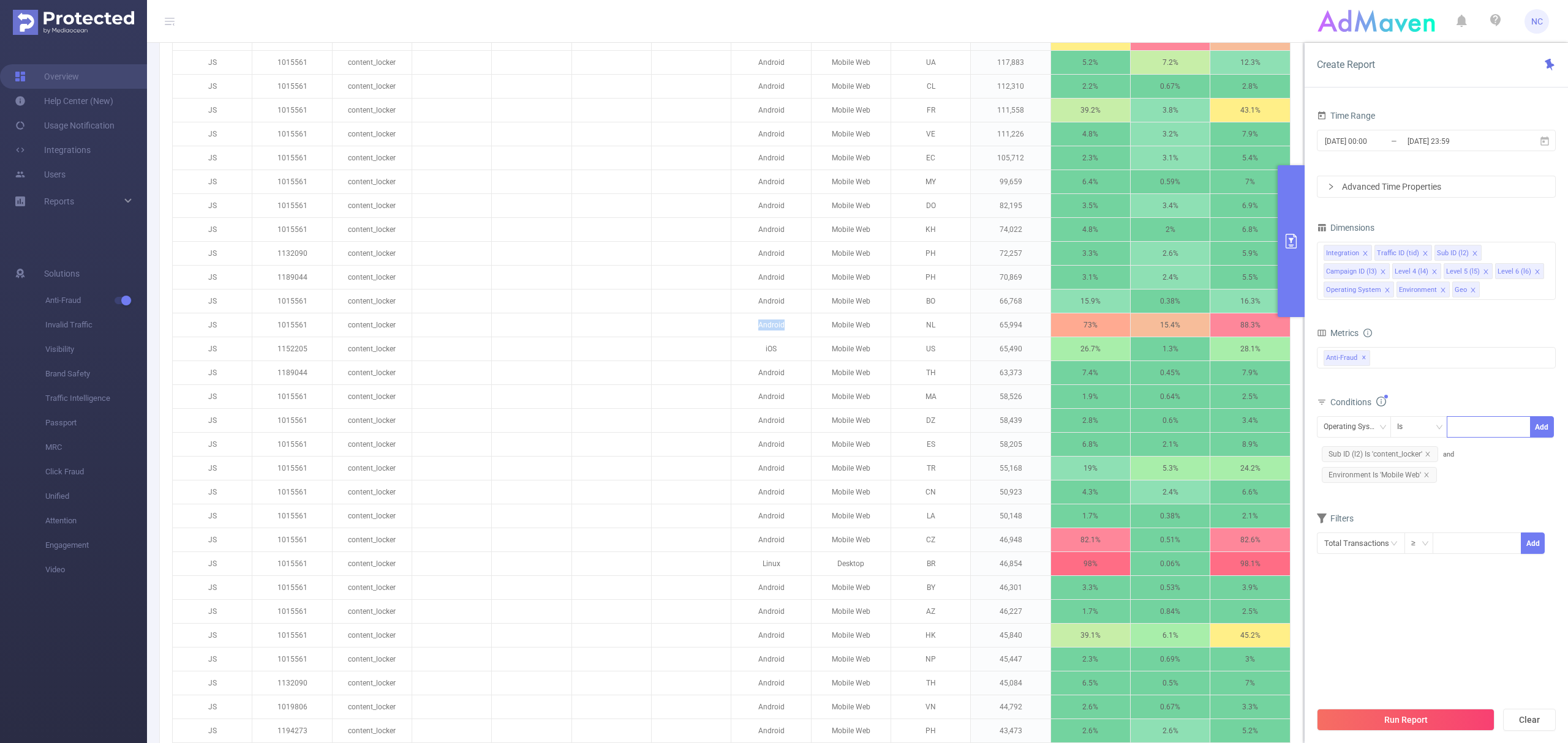
click at [1471, 426] on div at bounding box center [1488, 427] width 70 height 20
paste input "Android"
type input "Android"
click at [1478, 456] on li "Android" at bounding box center [1488, 454] width 84 height 20
click at [1536, 432] on button "Add" at bounding box center [1541, 427] width 24 height 21
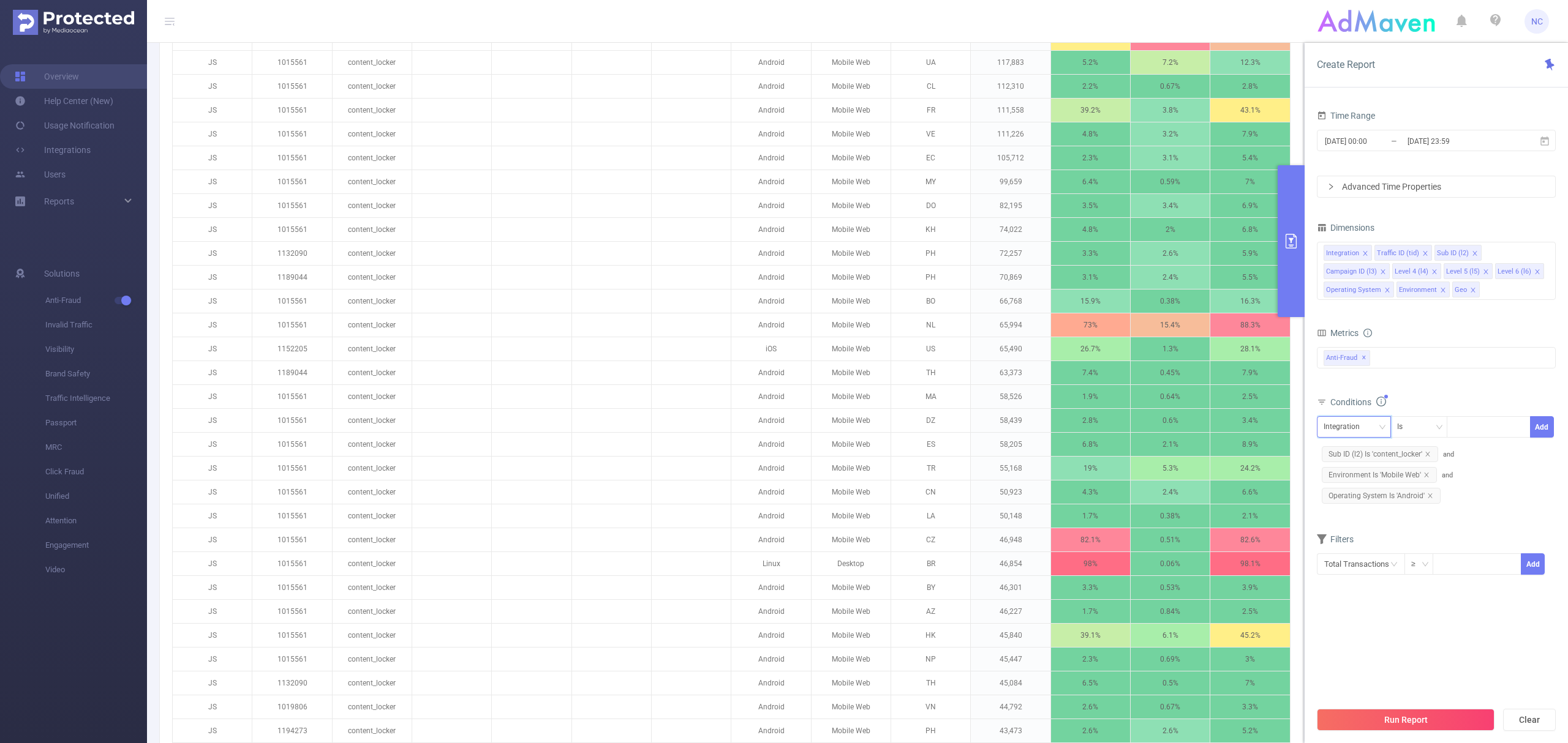
click at [1372, 434] on div "Integration" at bounding box center [1354, 427] width 60 height 20
click at [1345, 573] on li "Geo" at bounding box center [1358, 583] width 83 height 20
click at [1460, 436] on div at bounding box center [1488, 427] width 70 height 20
type input "US"
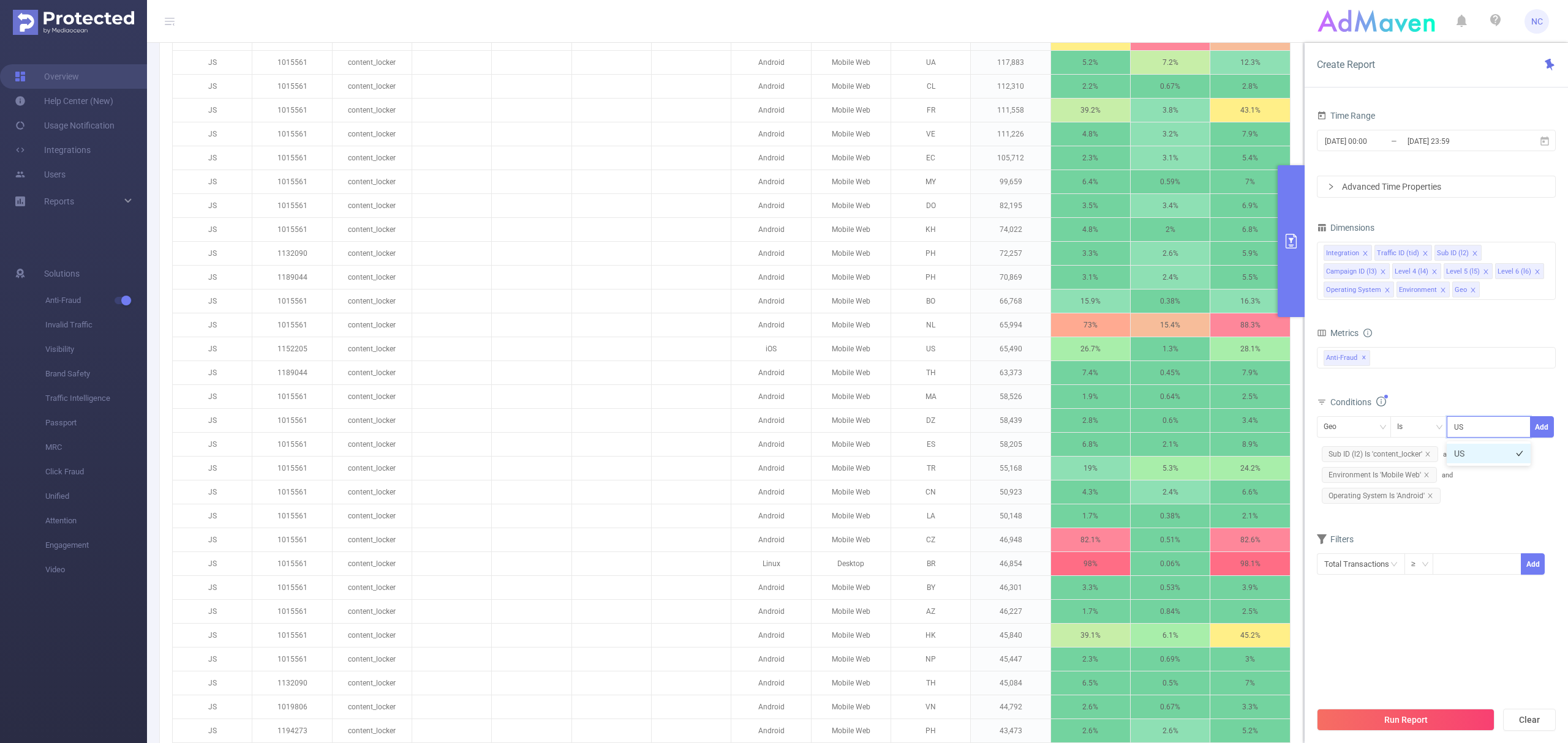
click at [1471, 460] on li "US" at bounding box center [1488, 454] width 84 height 20
click at [1540, 437] on button "Add" at bounding box center [1541, 427] width 24 height 21
click at [1370, 566] on input "text" at bounding box center [1361, 564] width 88 height 21
click at [1382, 610] on li "Anti-Fraud" at bounding box center [1361, 611] width 88 height 20
click at [1437, 625] on li "Invalid Traffic" at bounding box center [1439, 631] width 73 height 20
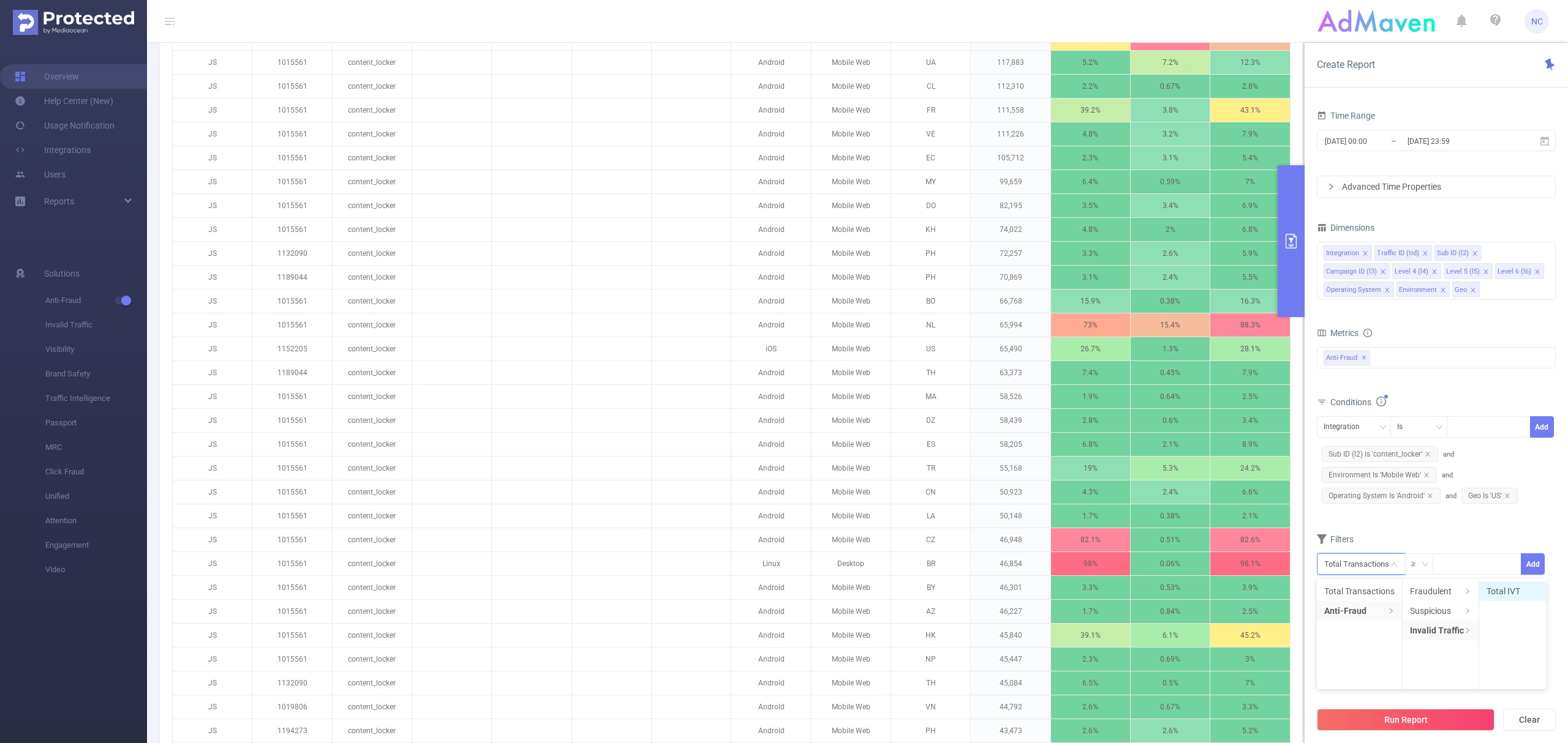
click at [1495, 584] on li "Total IVT" at bounding box center [1513, 592] width 67 height 20
drag, startPoint x: 1476, startPoint y: 595, endPoint x: 1345, endPoint y: 599, distance: 131.1
click at [1345, 599] on div at bounding box center [1348, 596] width 8 height 8
click at [1344, 598] on div at bounding box center [1347, 596] width 8 height 8
click at [1513, 595] on button "Add" at bounding box center [1521, 595] width 50 height 21
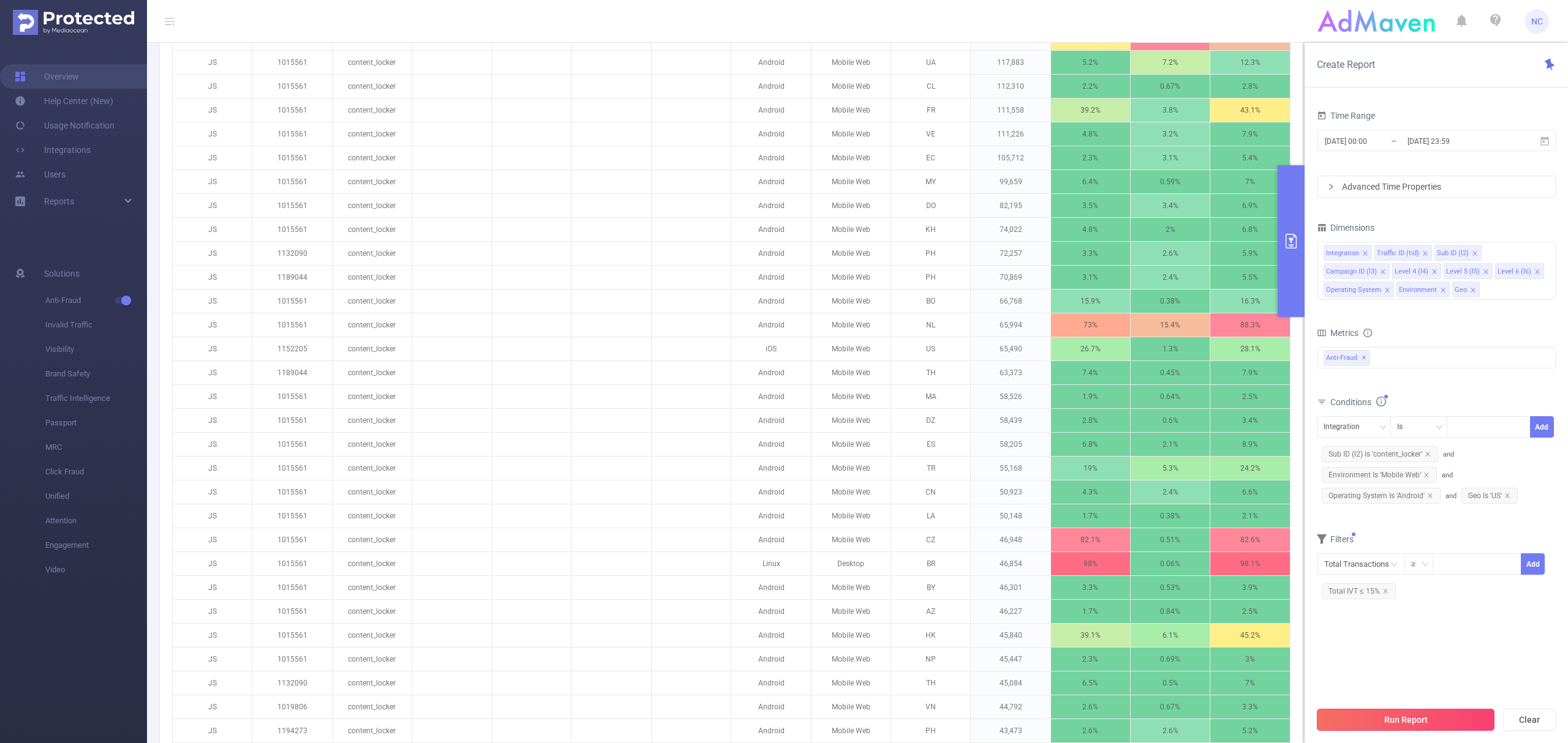
click at [1413, 724] on button "Run Report" at bounding box center [1406, 719] width 177 height 22
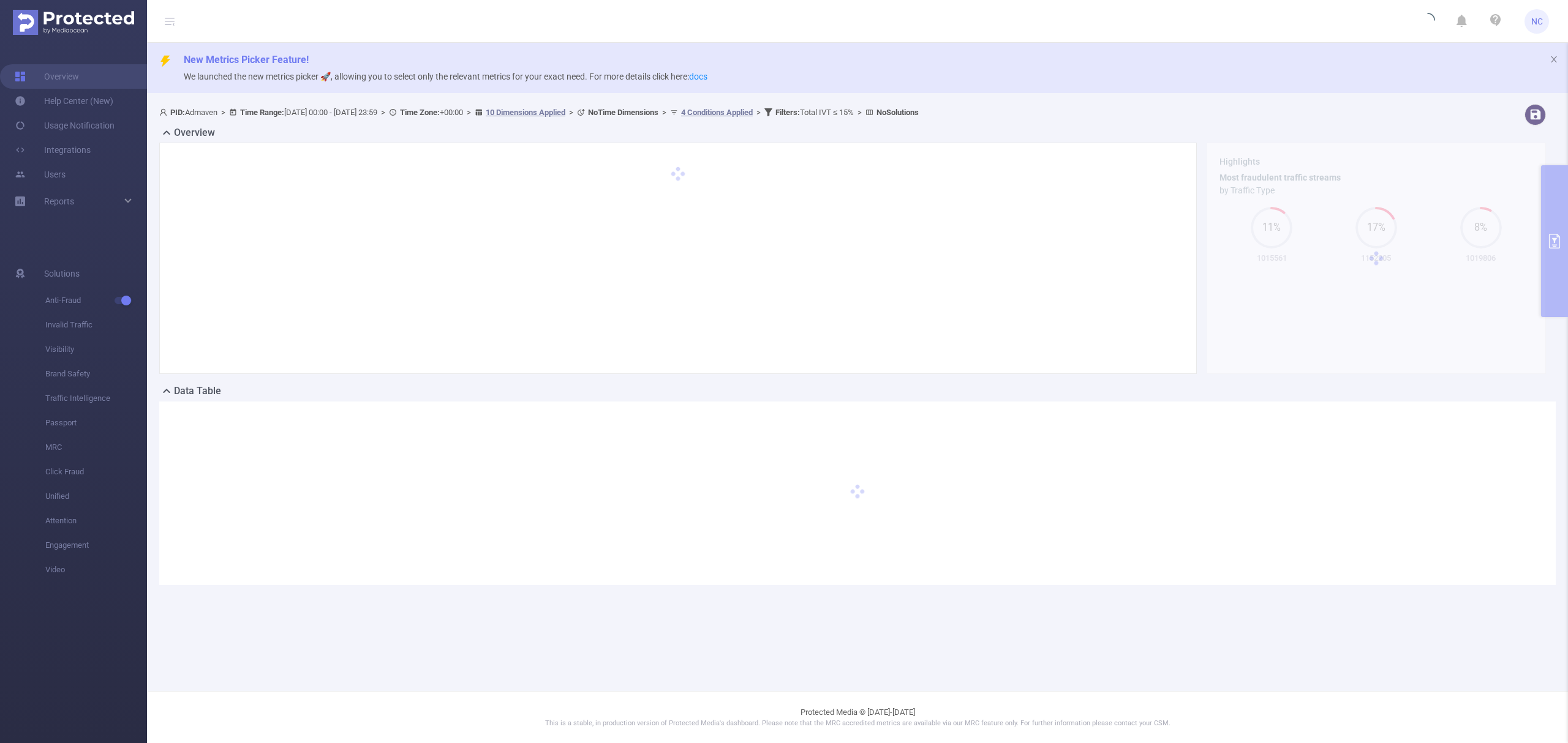
scroll to position [0, 0]
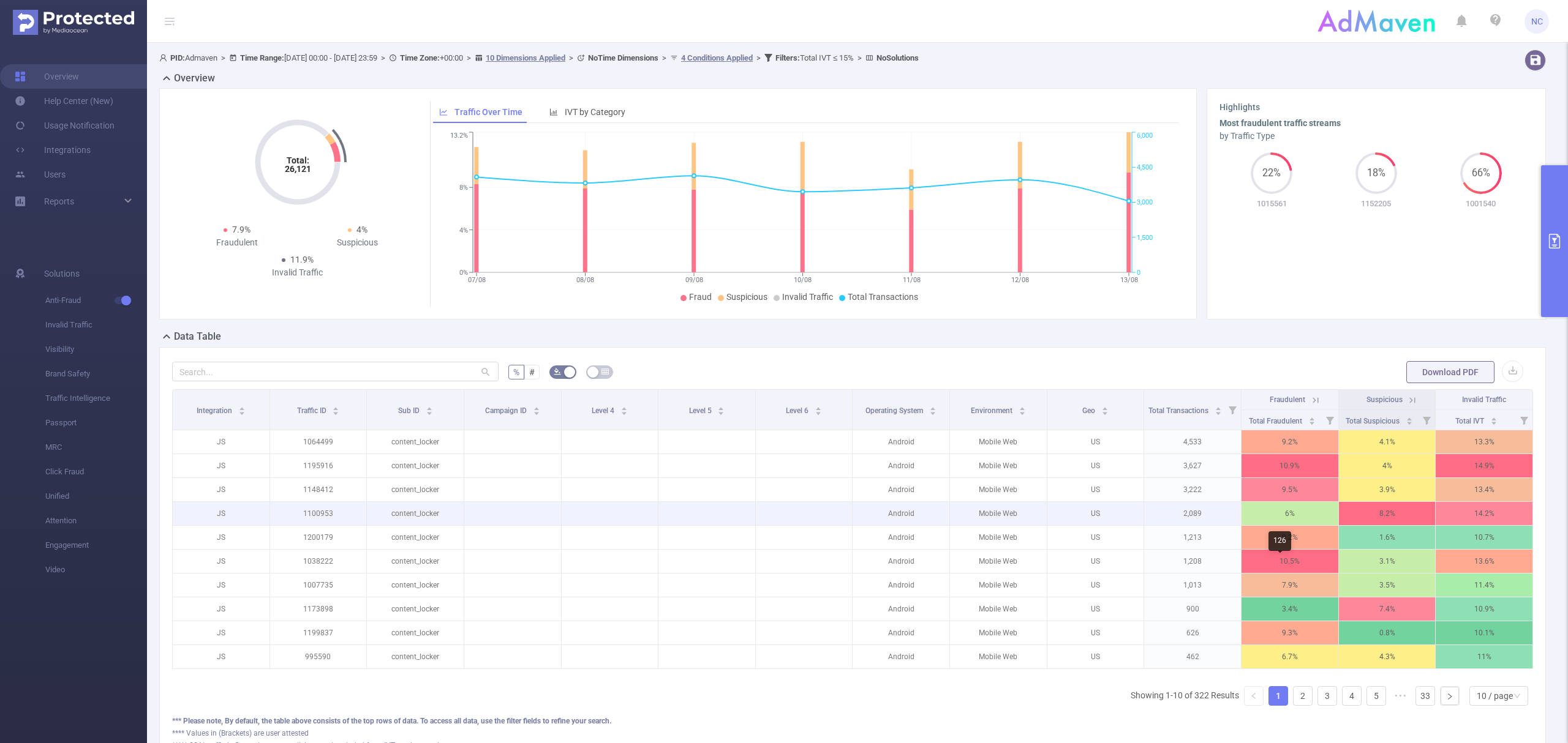
scroll to position [82, 0]
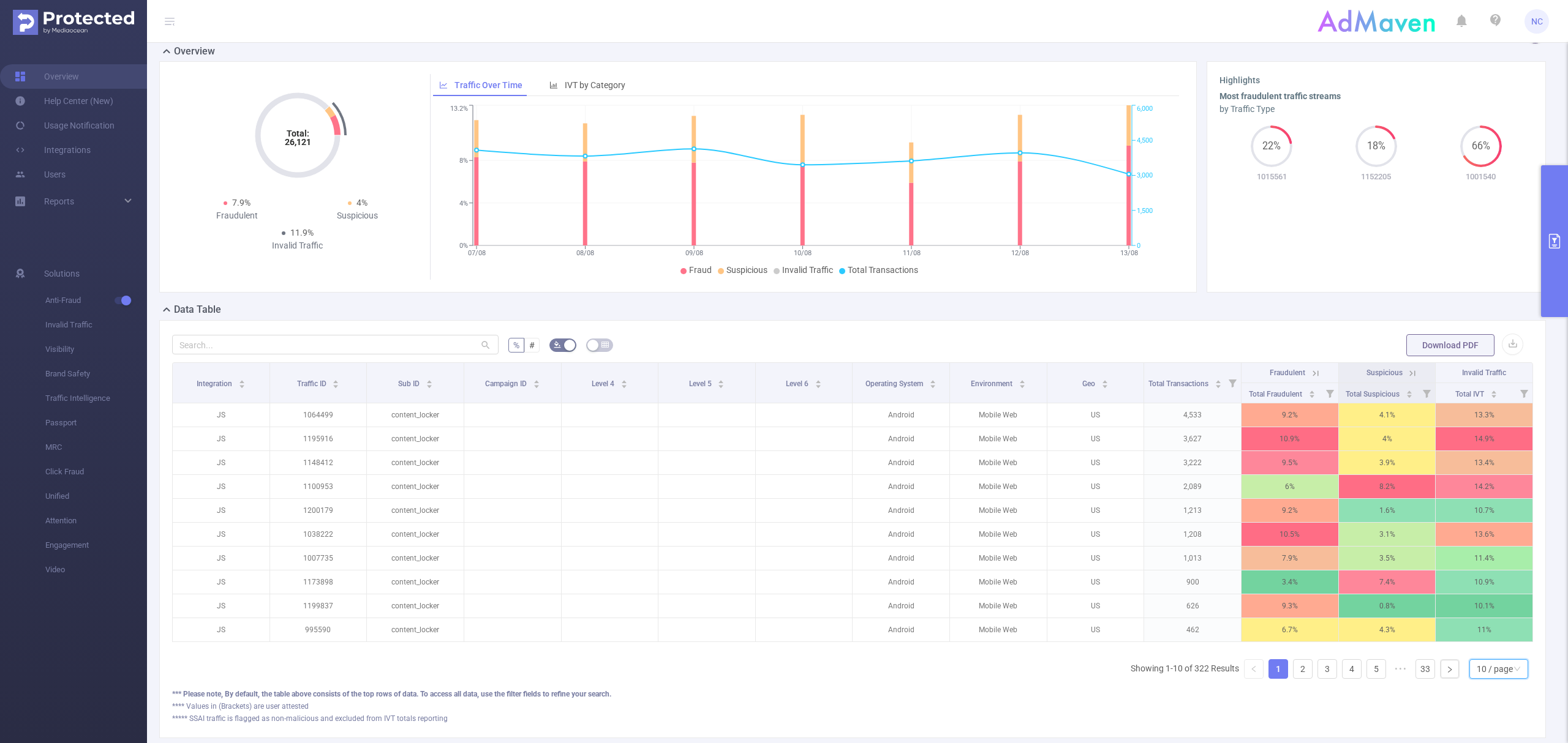
click at [1497, 678] on div "10 / page" at bounding box center [1495, 669] width 36 height 18
click at [1495, 670] on li "50 / page" at bounding box center [1485, 662] width 60 height 20
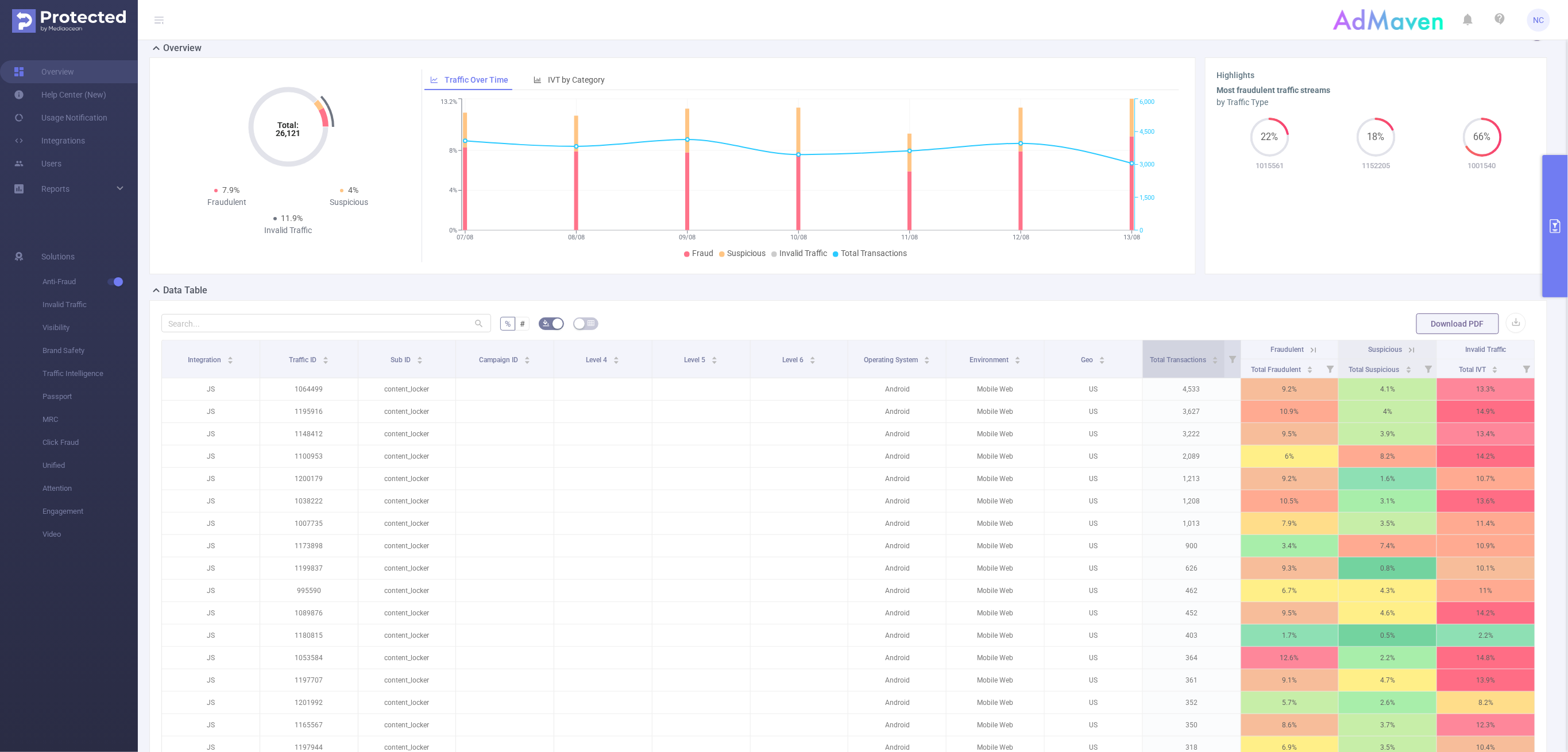
click at [1202, 353] on div "Total Transactions" at bounding box center [1184, 358] width 69 height 11
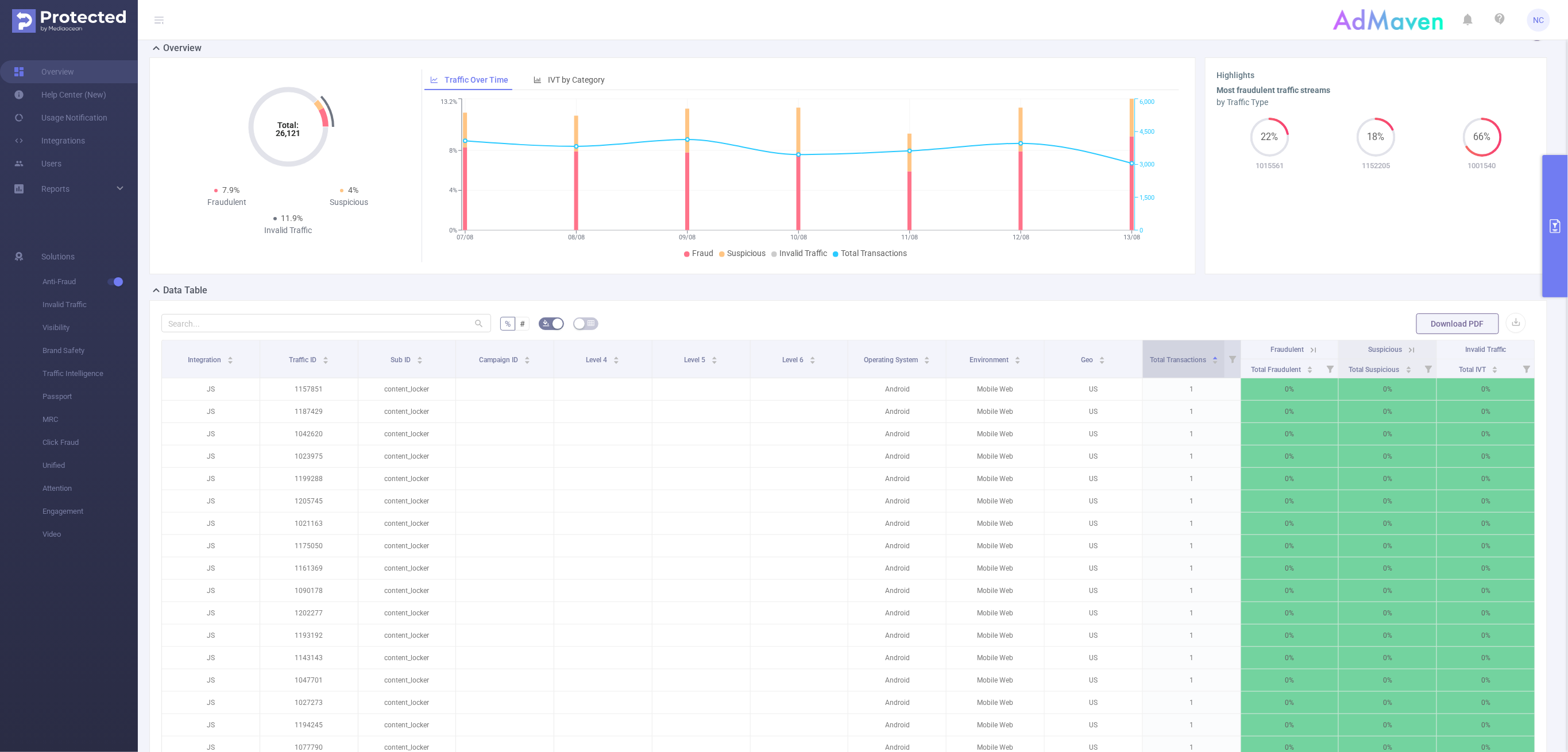
click at [1202, 353] on div "Total Transactions" at bounding box center [1184, 358] width 69 height 11
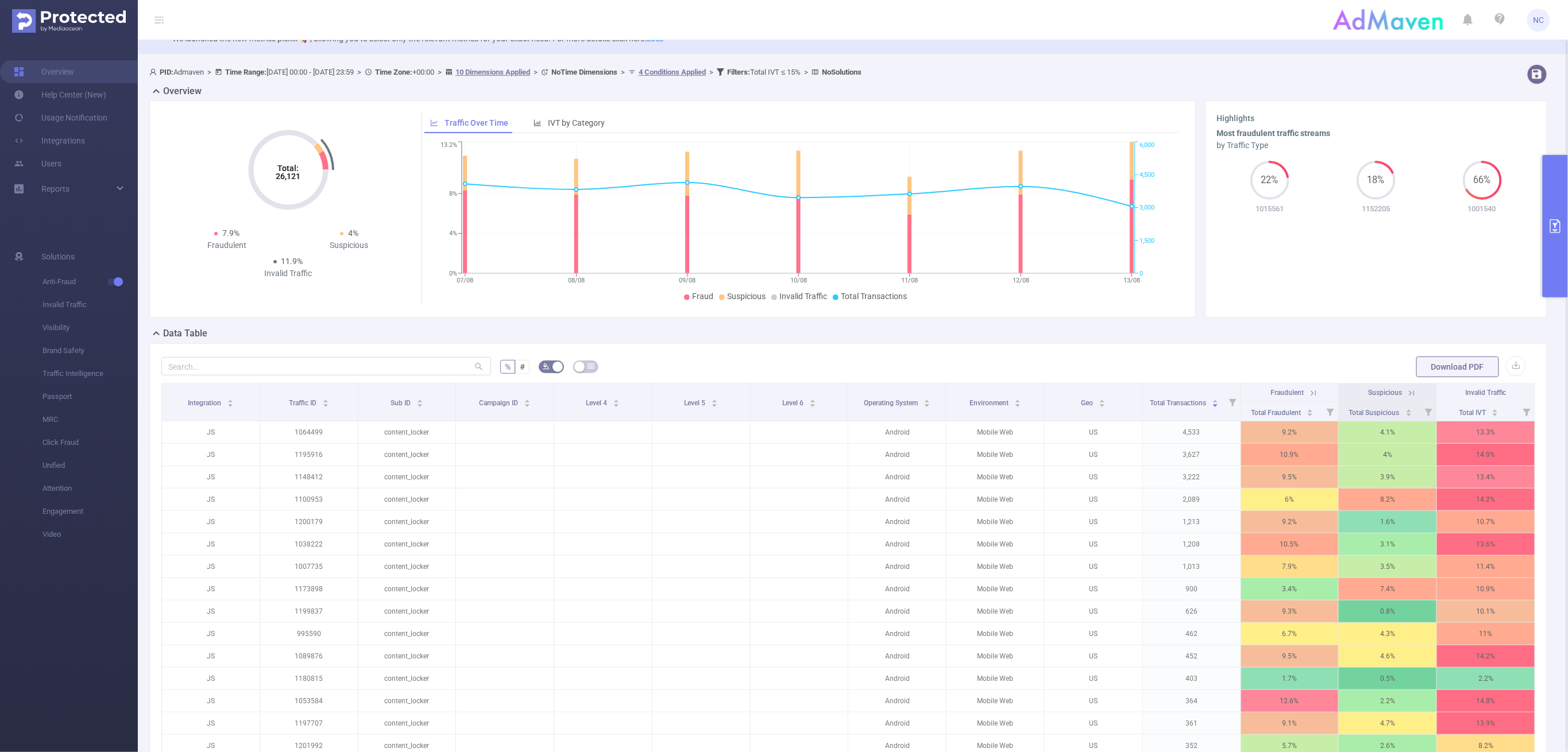
scroll to position [0, 0]
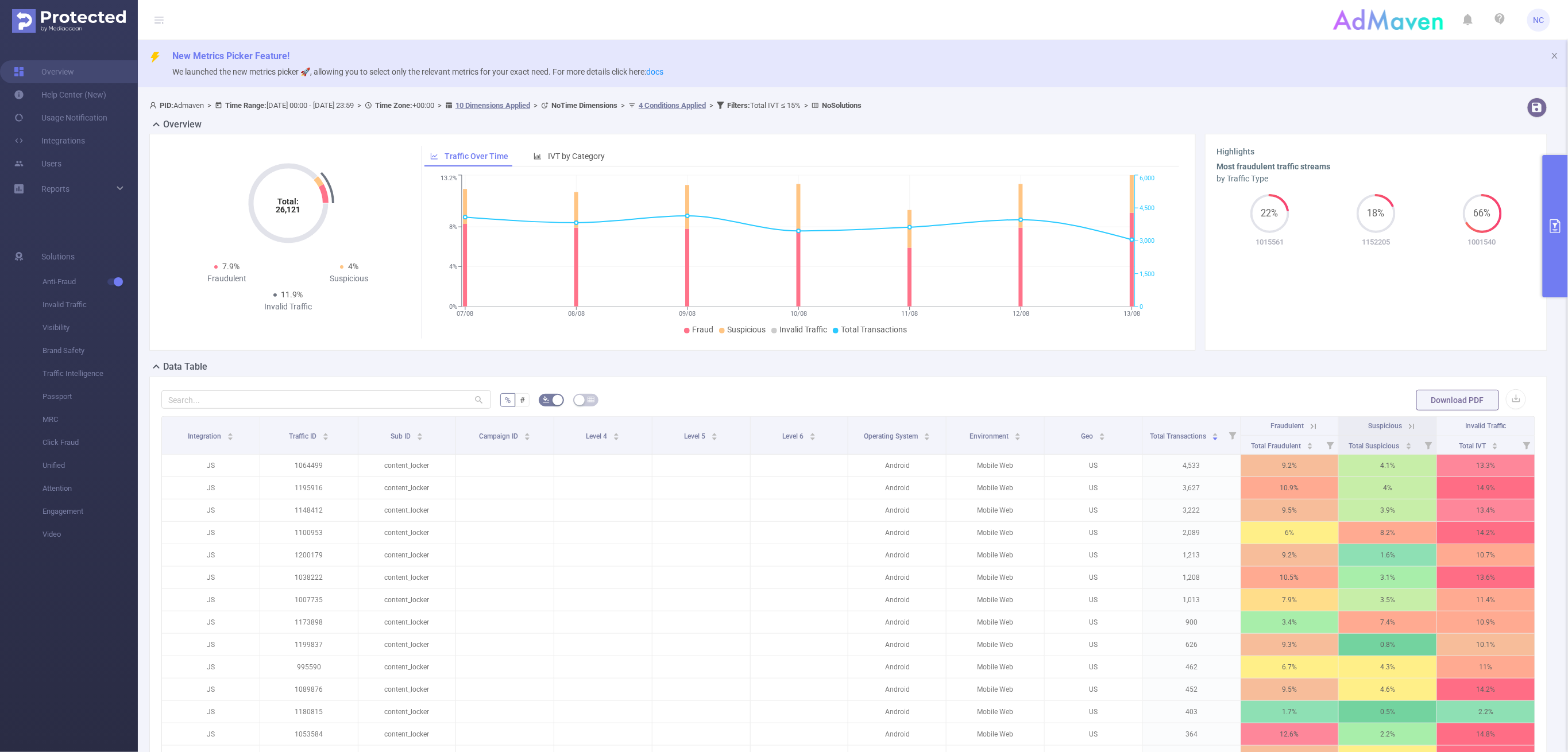
click at [1470, 257] on button "primary" at bounding box center [1555, 226] width 25 height 143
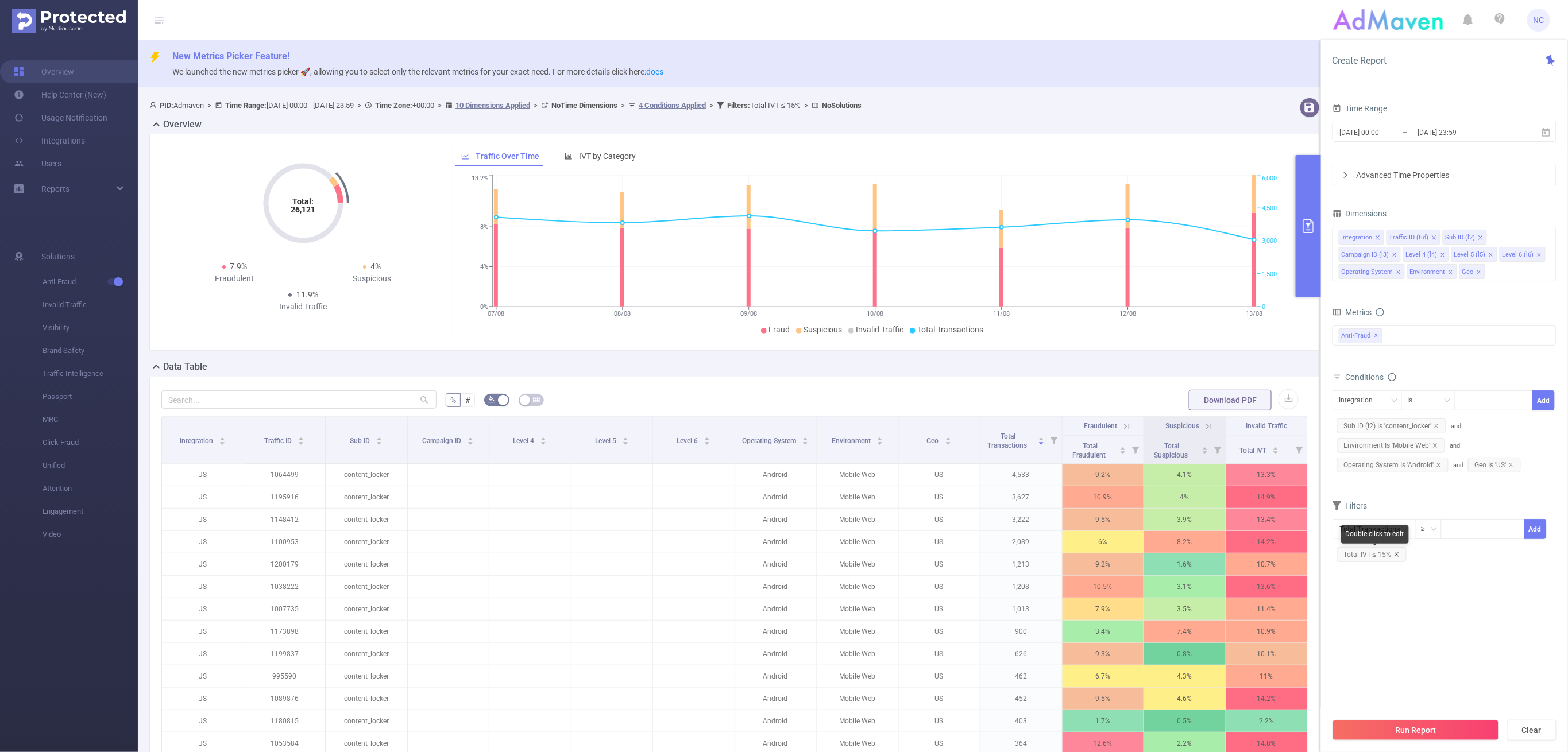
click at [1398, 557] on icon "icon: close" at bounding box center [1397, 555] width 6 height 6
click at [1397, 530] on input "text" at bounding box center [1374, 529] width 82 height 20
click at [1394, 566] on li "Anti-Fraud" at bounding box center [1374, 572] width 82 height 19
click at [1443, 586] on li "Invalid Traffic" at bounding box center [1447, 590] width 68 height 19
click at [1470, 553] on li "Total IVT" at bounding box center [1517, 553] width 63 height 19
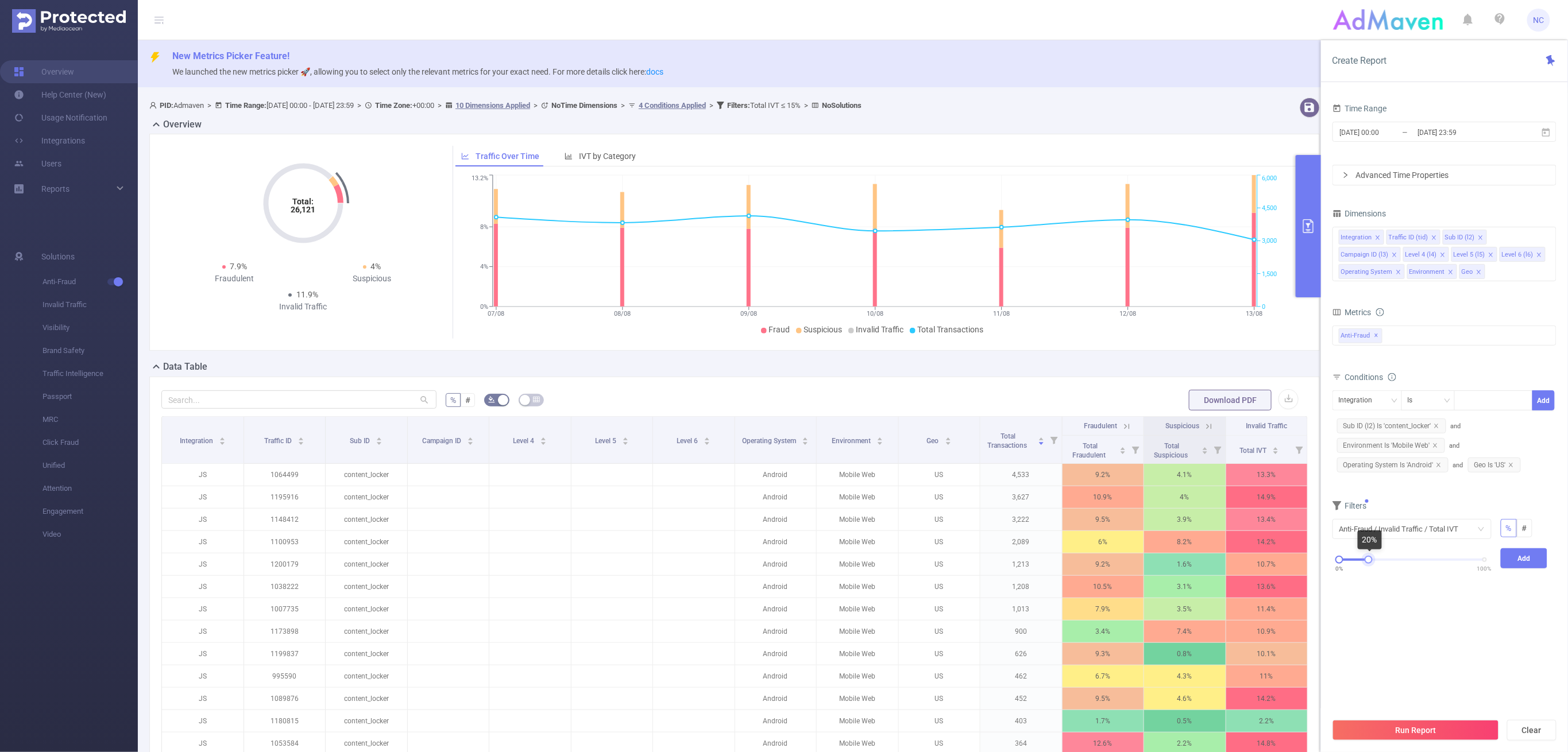
drag, startPoint x: 1483, startPoint y: 561, endPoint x: 1368, endPoint y: 558, distance: 115.0
click at [1368, 558] on div at bounding box center [1369, 559] width 8 height 8
click at [1381, 133] on input "[DATE] 00:00" at bounding box center [1386, 133] width 93 height 16
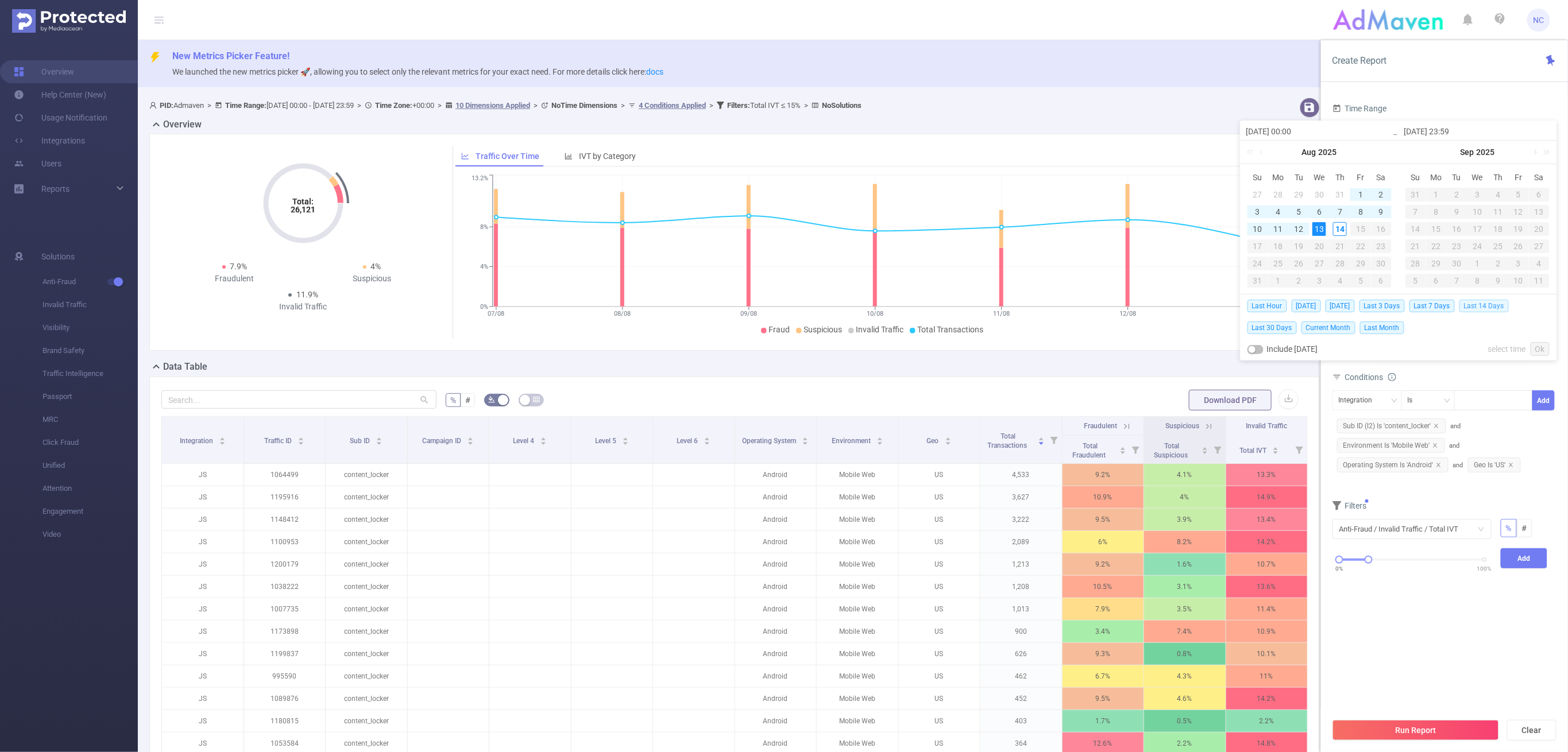
click at [1470, 304] on span "Last 14 Days" at bounding box center [1484, 306] width 49 height 13
type input "[DATE] 00:00"
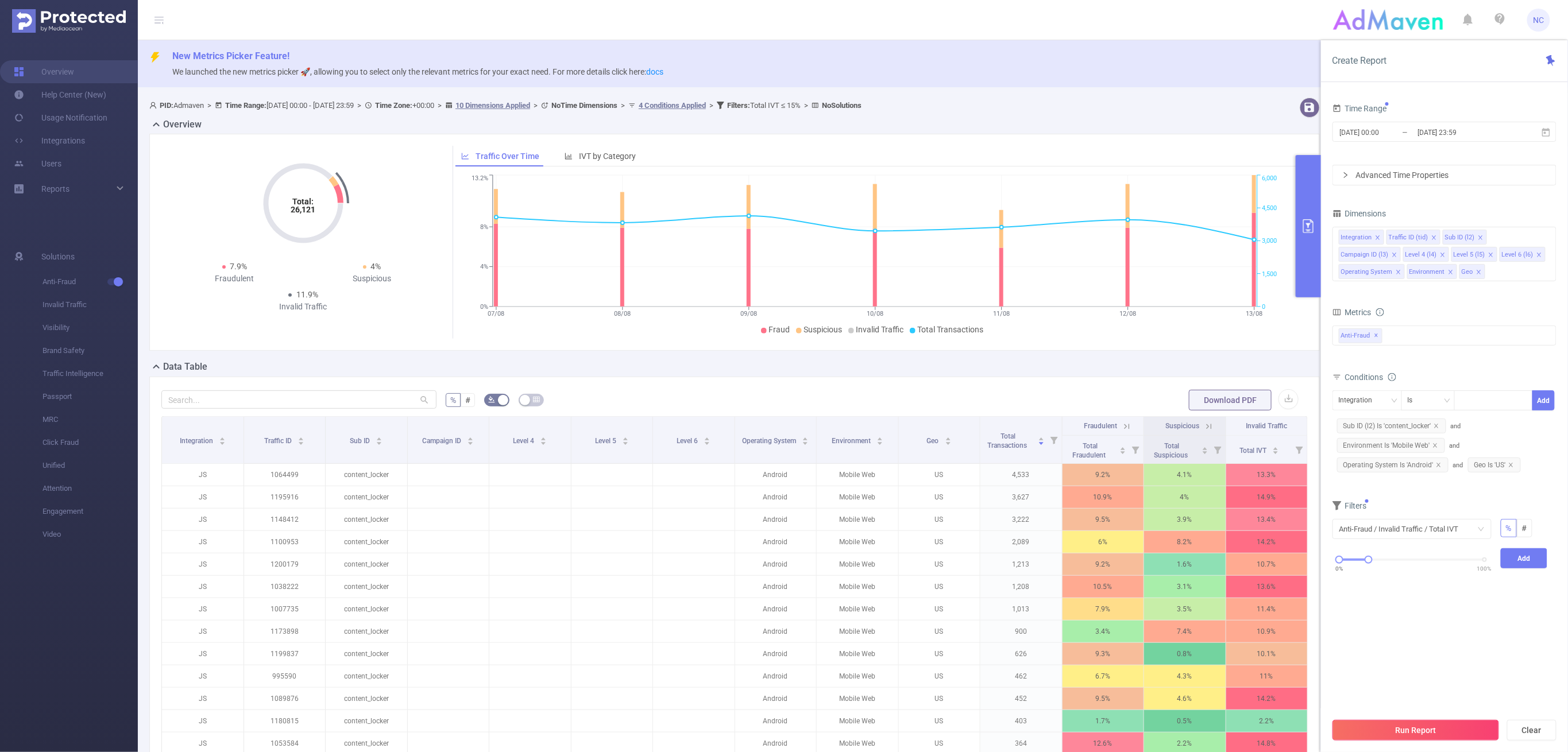
click at [1417, 696] on button "Run Report" at bounding box center [1416, 730] width 166 height 21
click at [1470, 611] on div "Time Range [DATE] 00:00 _ [DATE] 23:59 Advanced Time Properties Dimensions Inte…" at bounding box center [1445, 356] width 224 height 511
click at [1470, 696] on button "Cancel" at bounding box center [1469, 696] width 33 height 14
click at [1470, 558] on button "Add" at bounding box center [1524, 558] width 47 height 20
click at [1458, 696] on button "Run Report" at bounding box center [1416, 730] width 166 height 21
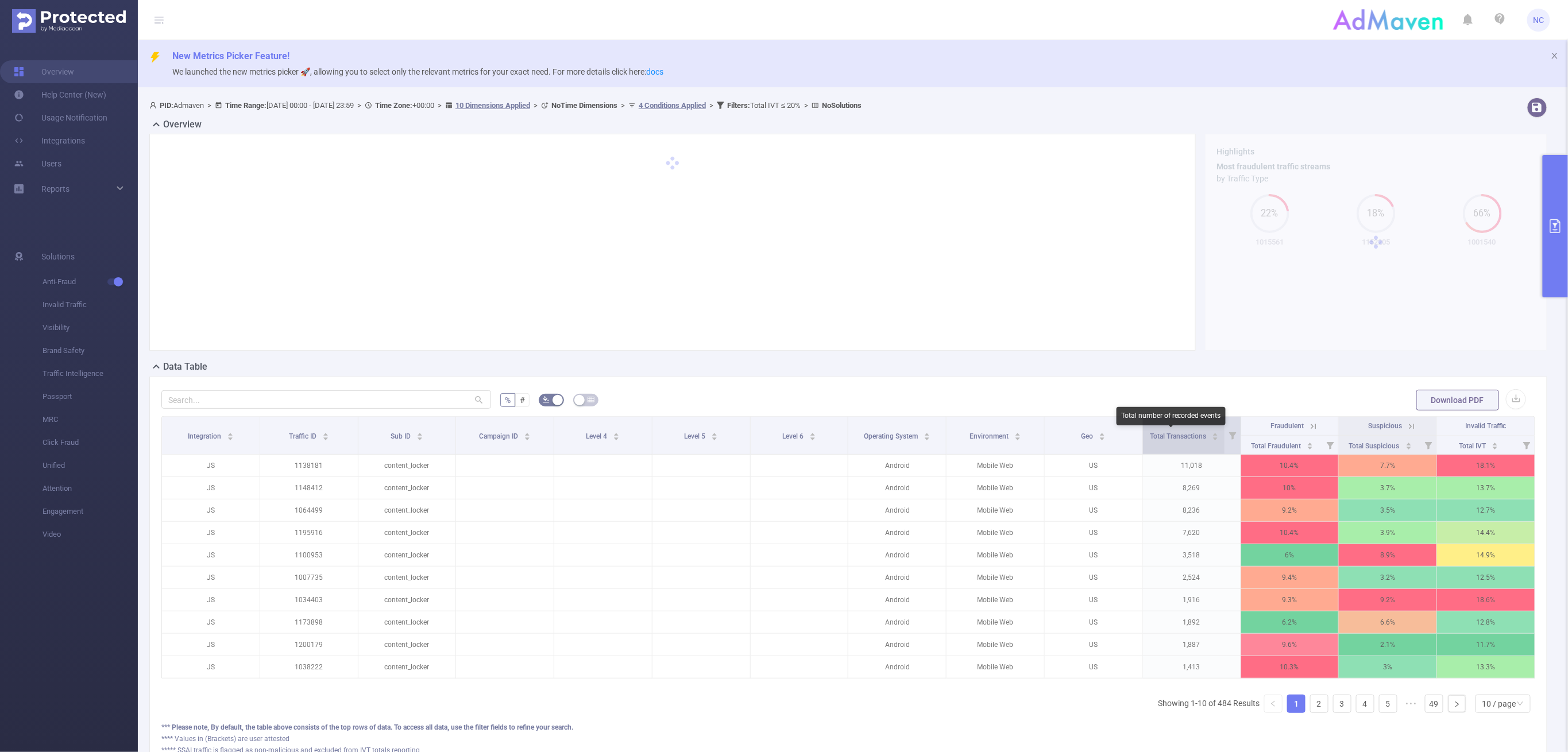
click at [1181, 432] on span "Total Transactions" at bounding box center [1179, 436] width 58 height 8
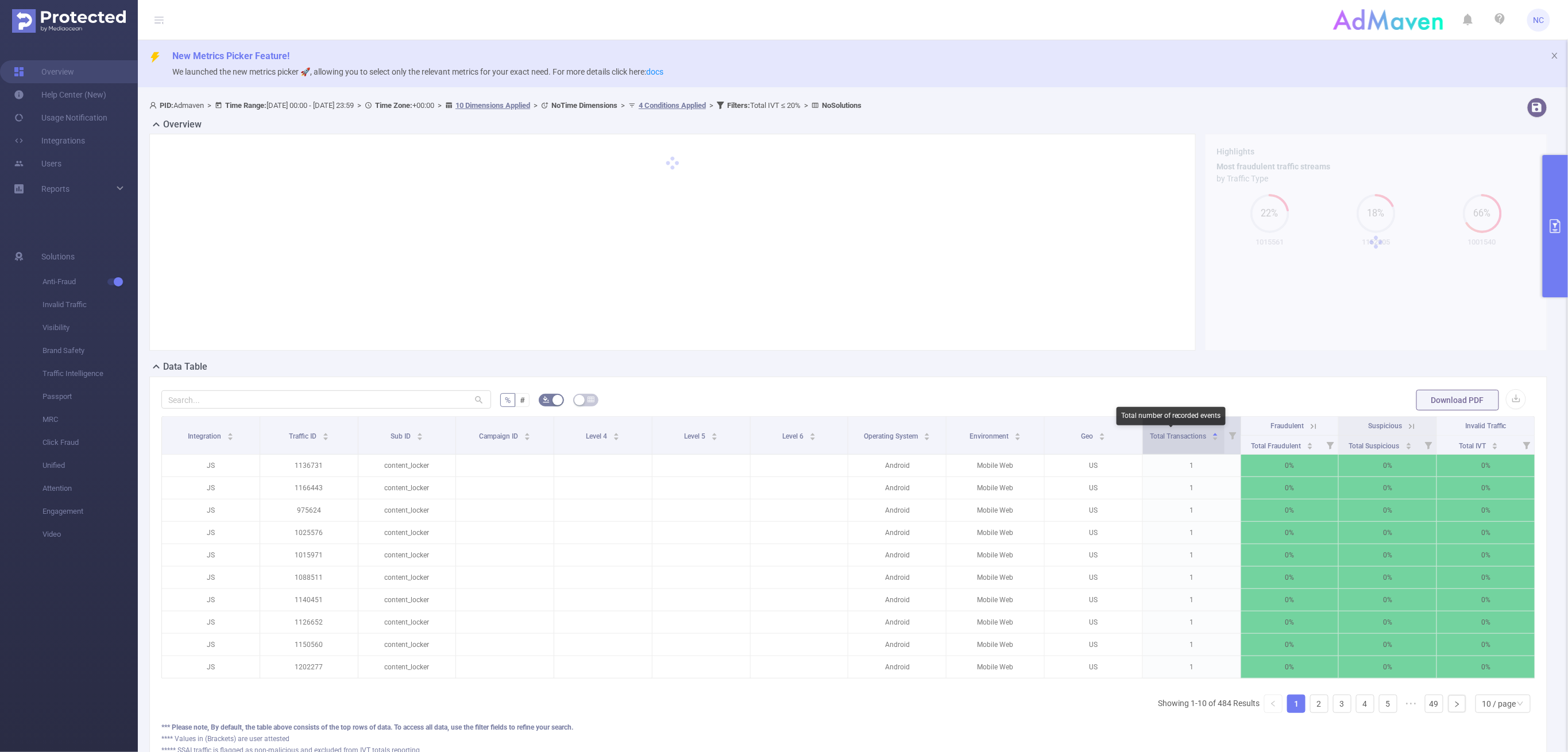
click at [1181, 432] on span "Total Transactions" at bounding box center [1179, 436] width 58 height 8
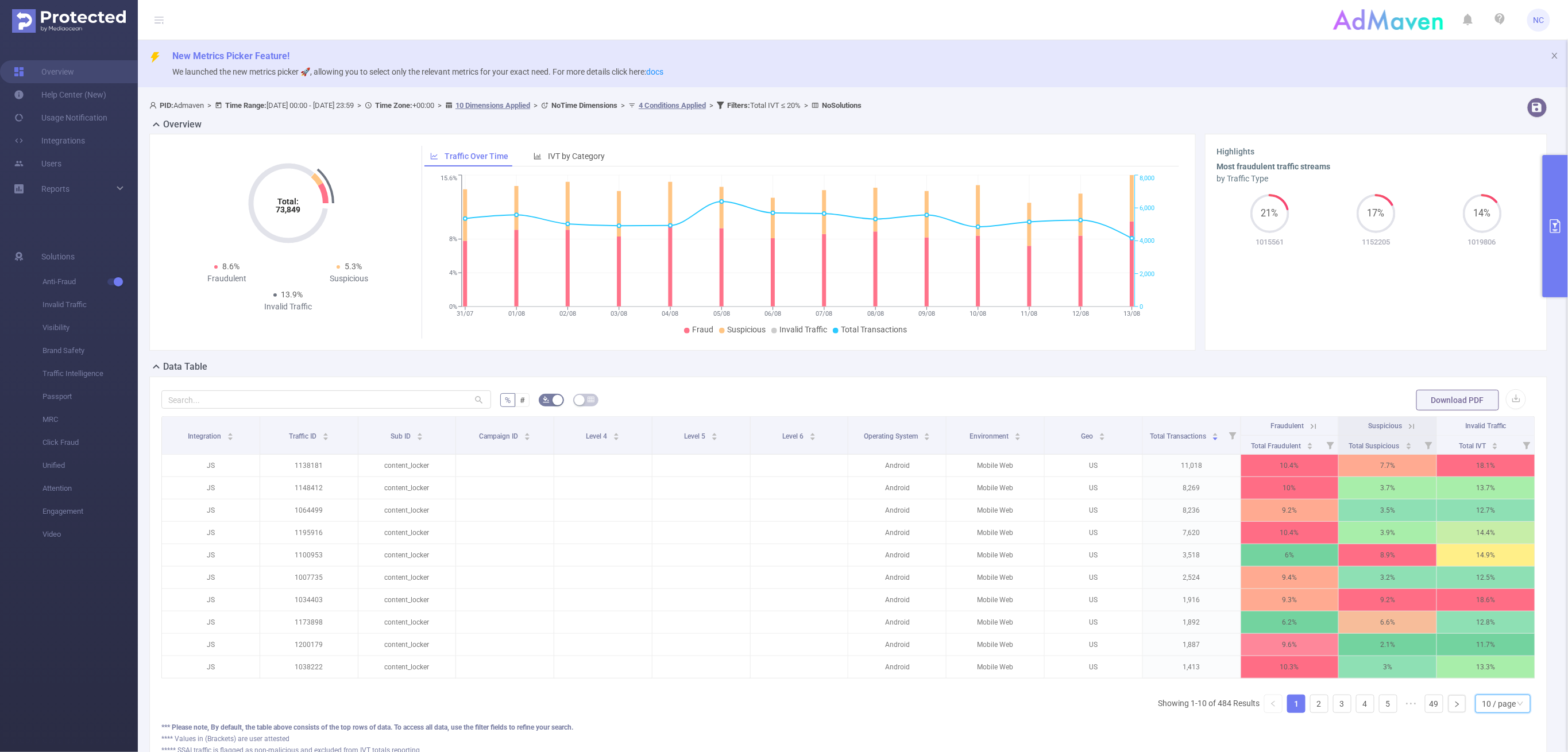
click at [1470, 696] on div "10 / page" at bounding box center [1499, 704] width 34 height 17
click at [1470, 691] on li "50 / page" at bounding box center [1491, 696] width 55 height 19
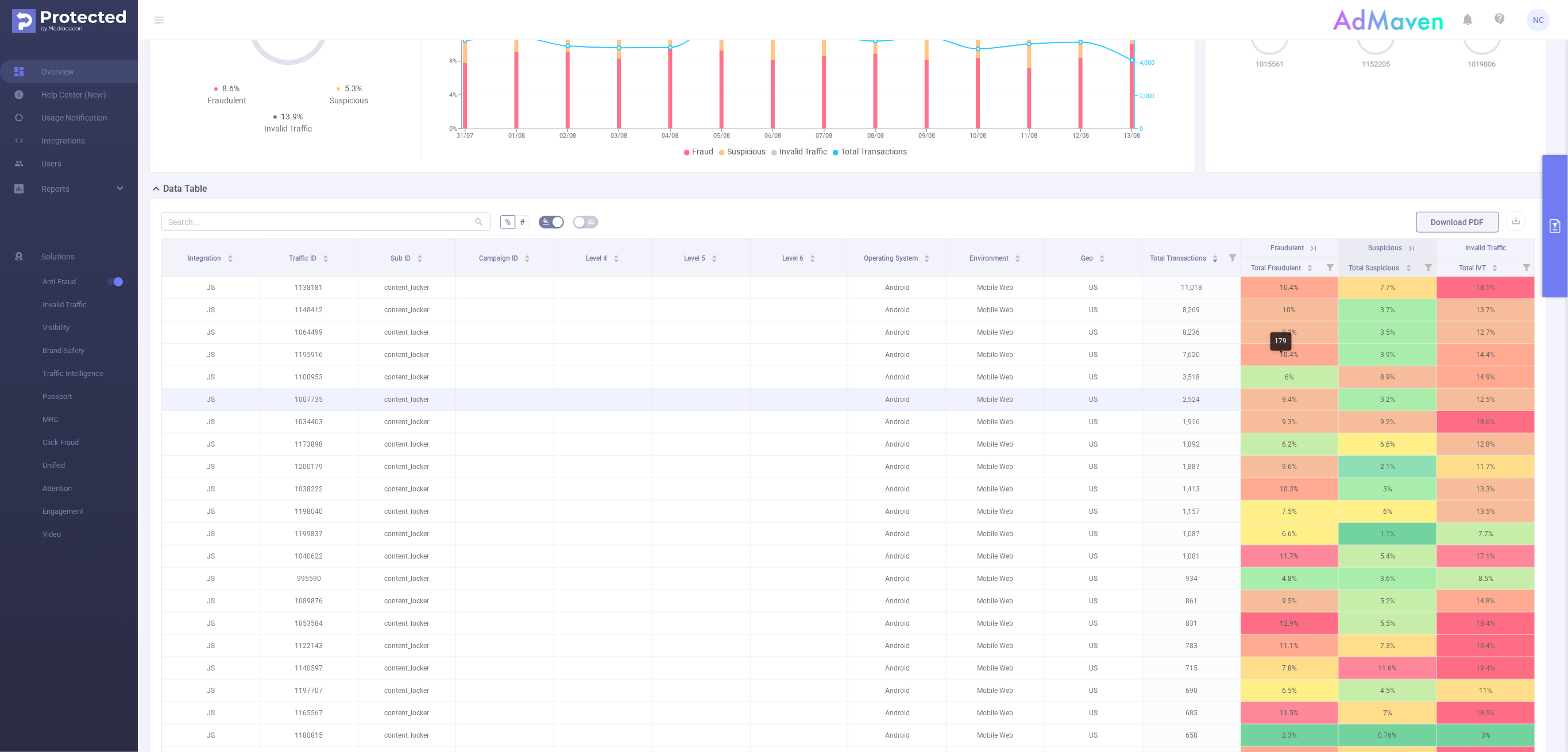
scroll to position [79, 0]
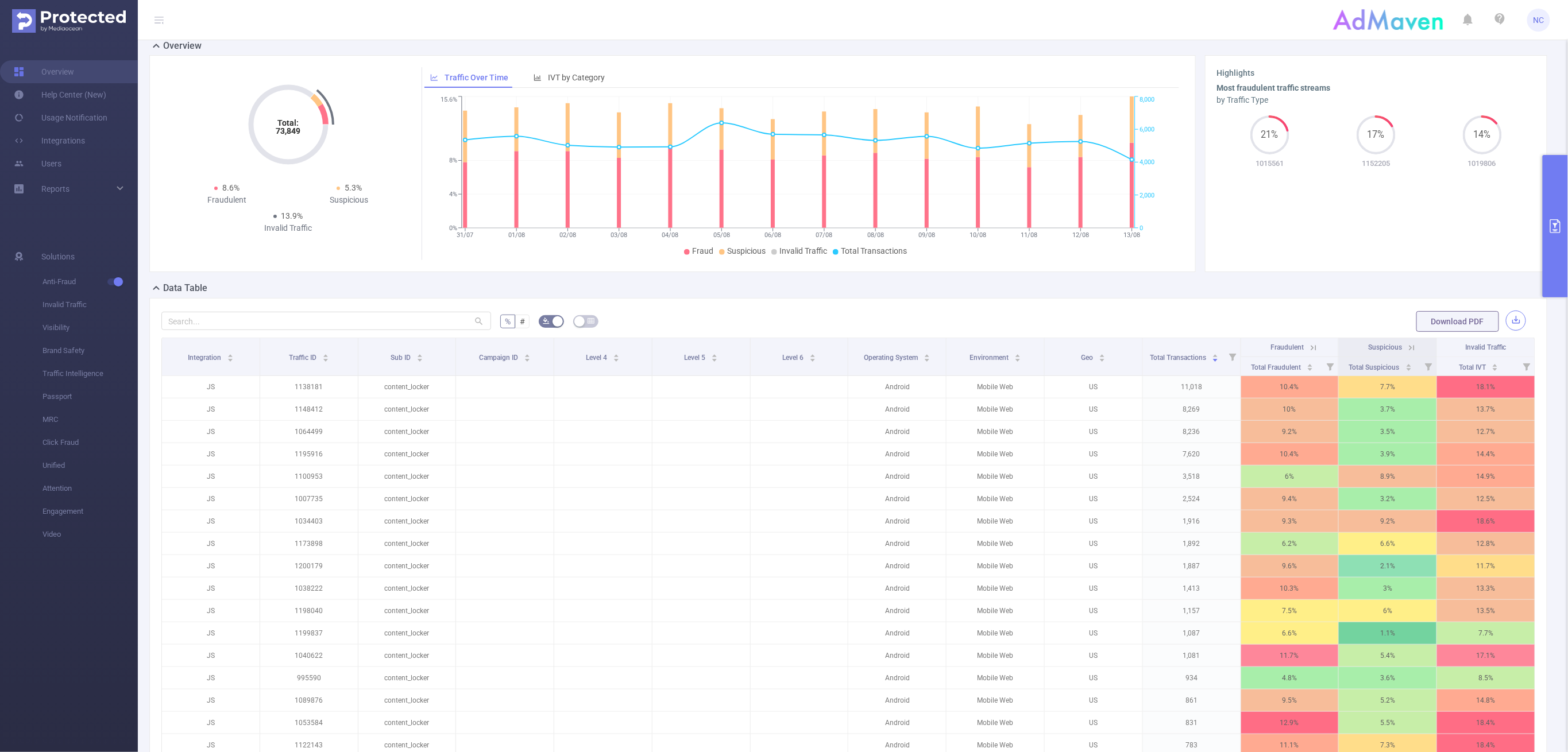
click at [1470, 321] on button "button" at bounding box center [1516, 320] width 20 height 20
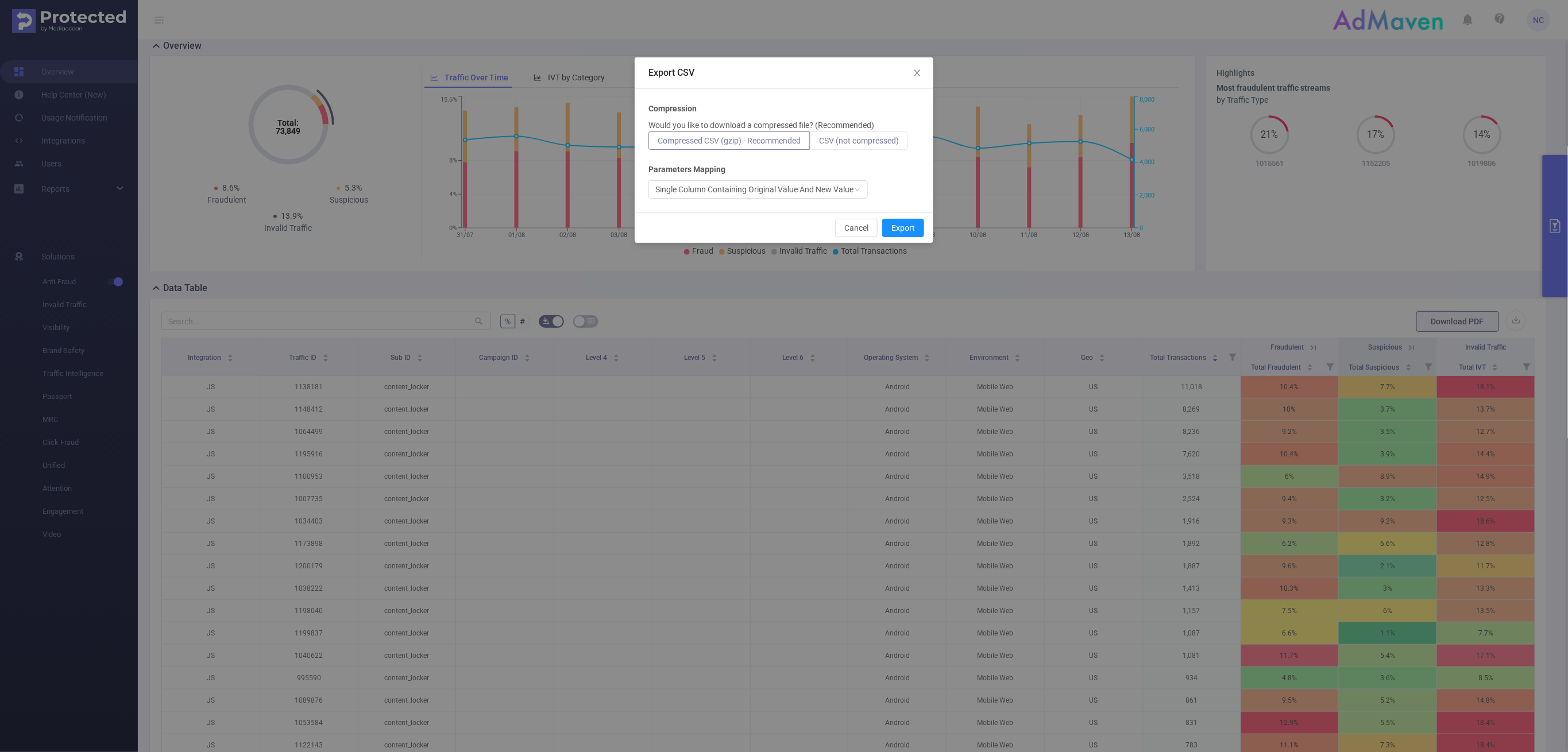
click at [861, 142] on span "CSV (not compressed)" at bounding box center [859, 141] width 80 height 9
click at [819, 143] on input "CSV (not compressed)" at bounding box center [819, 143] width 0 height 0
click at [921, 228] on button "Export" at bounding box center [903, 228] width 42 height 19
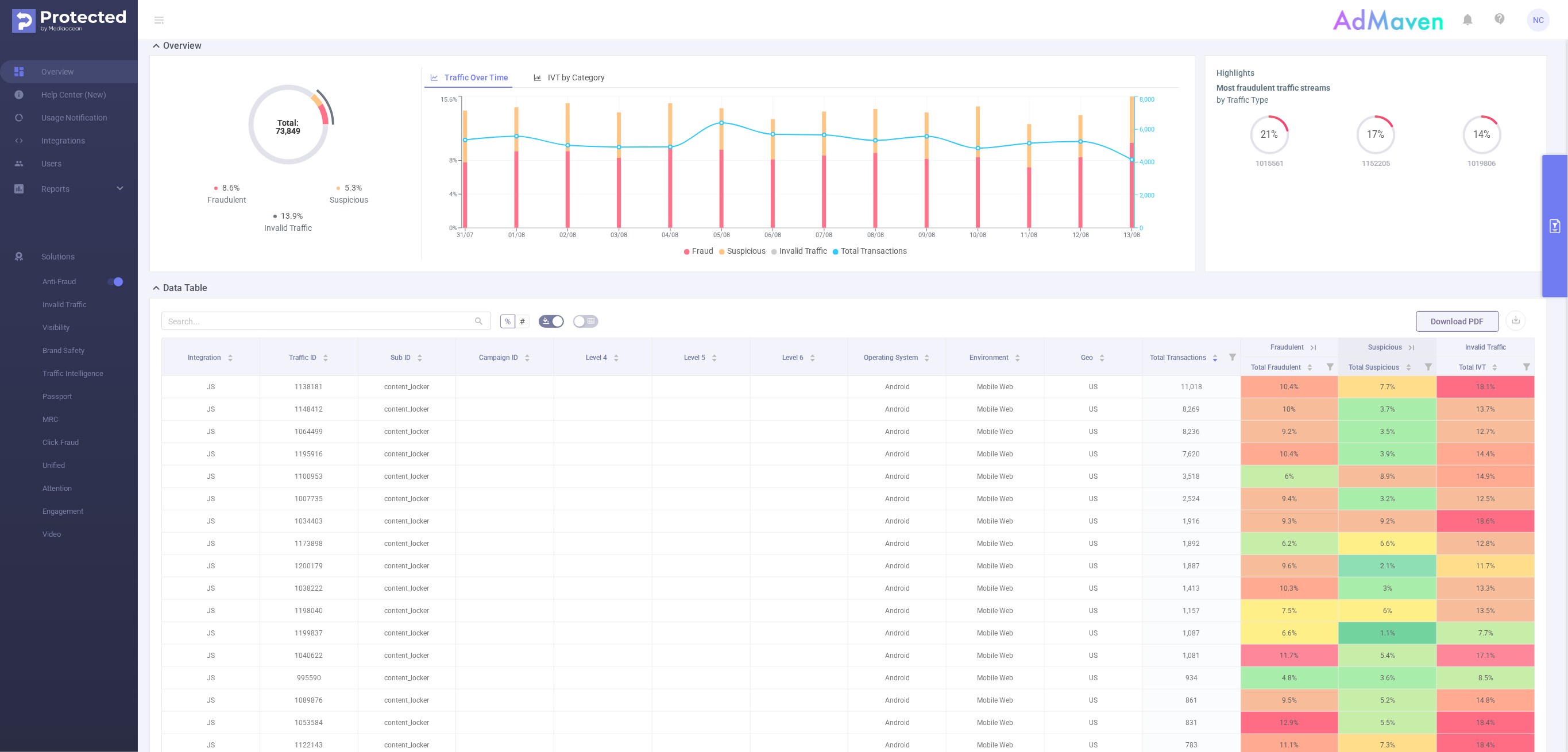
click at [1470, 214] on button "primary" at bounding box center [1555, 226] width 25 height 143
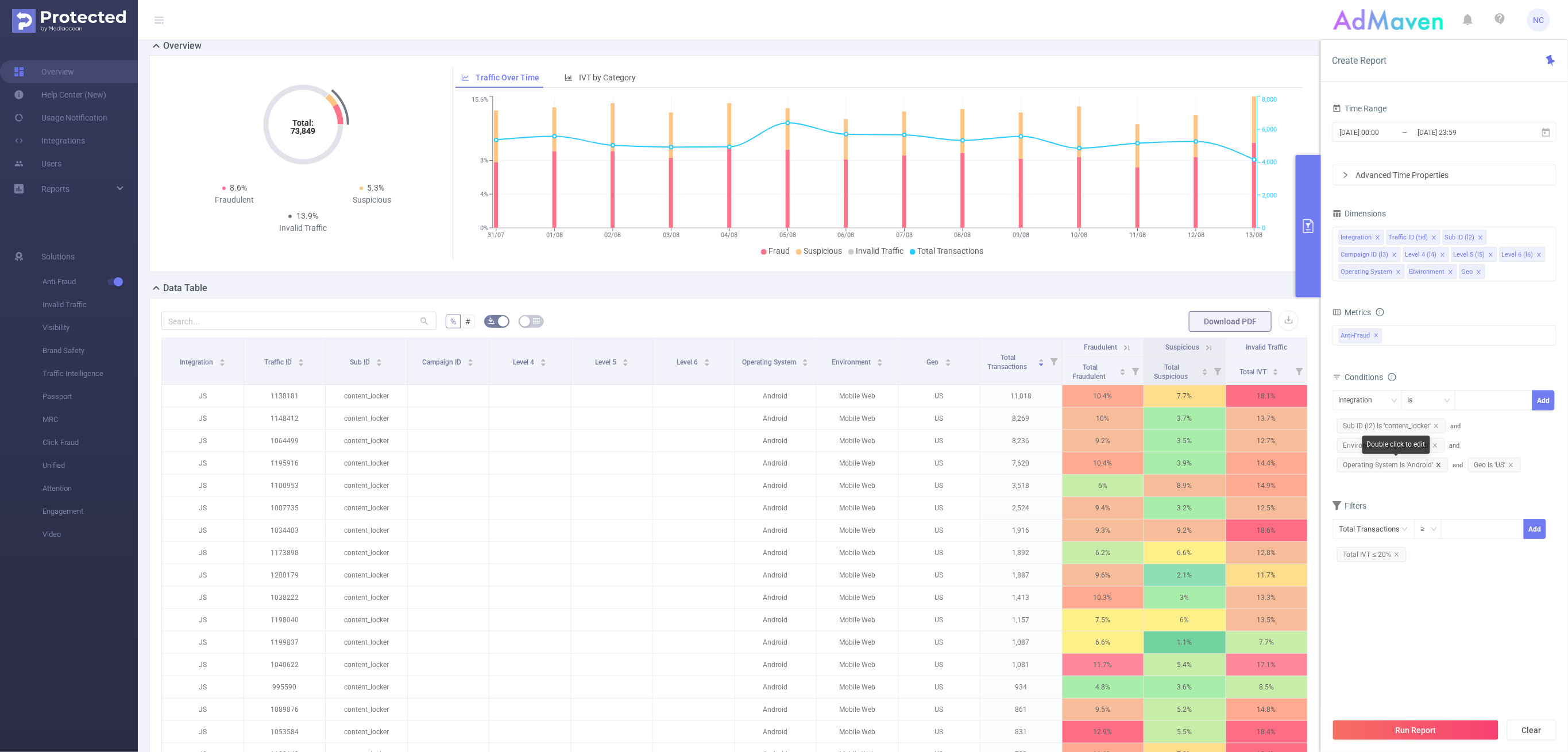
click at [1437, 465] on icon "icon: close" at bounding box center [1439, 465] width 6 height 6
click at [1371, 400] on div "Double click to edit" at bounding box center [1396, 406] width 67 height 19
click at [1337, 401] on div "Integration" at bounding box center [1367, 401] width 70 height 20
click at [1382, 544] on li "Operating System" at bounding box center [1372, 548] width 77 height 19
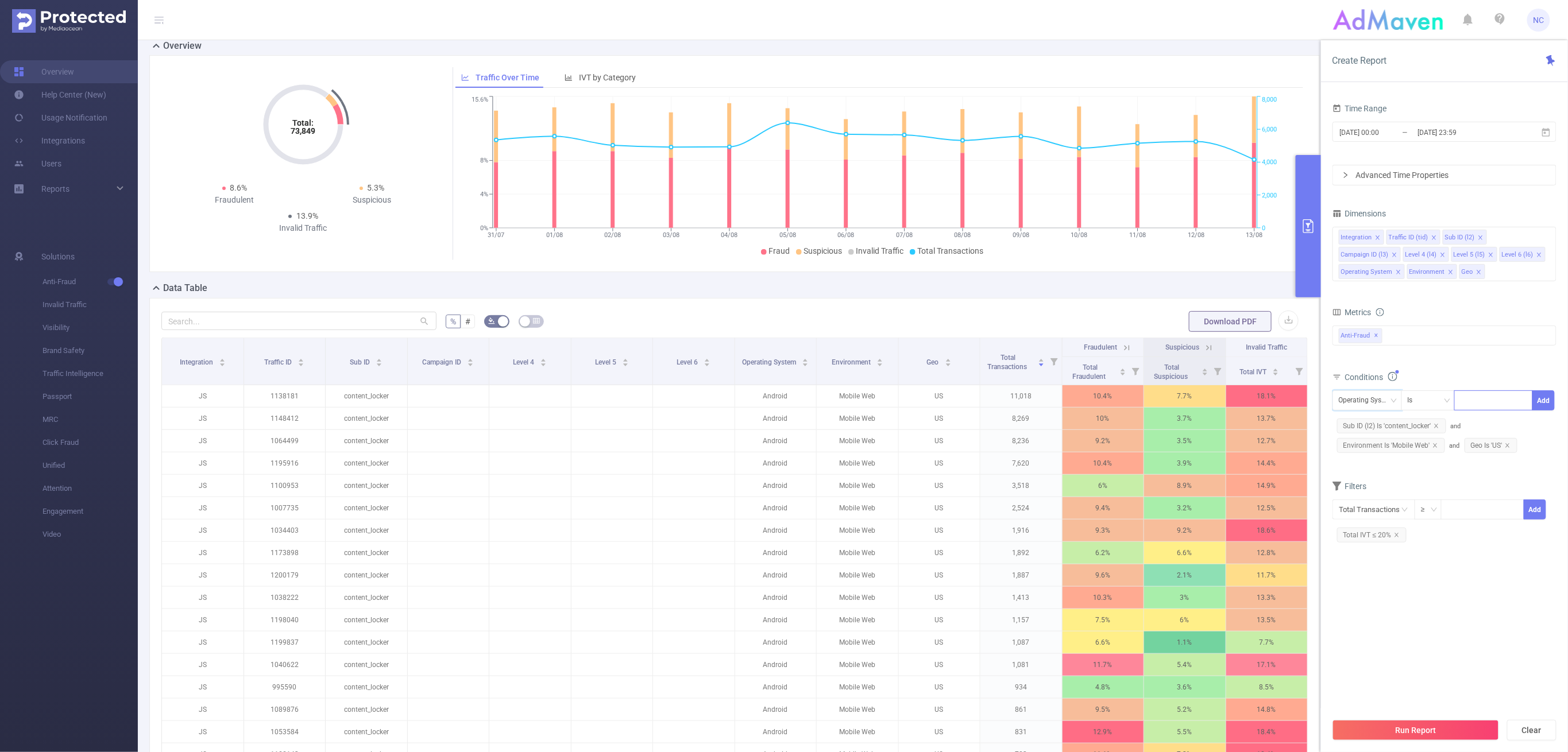
click at [1468, 400] on div at bounding box center [1493, 400] width 66 height 19
type input "ios"
click at [1470, 400] on input "ios" at bounding box center [1465, 401] width 11 height 15
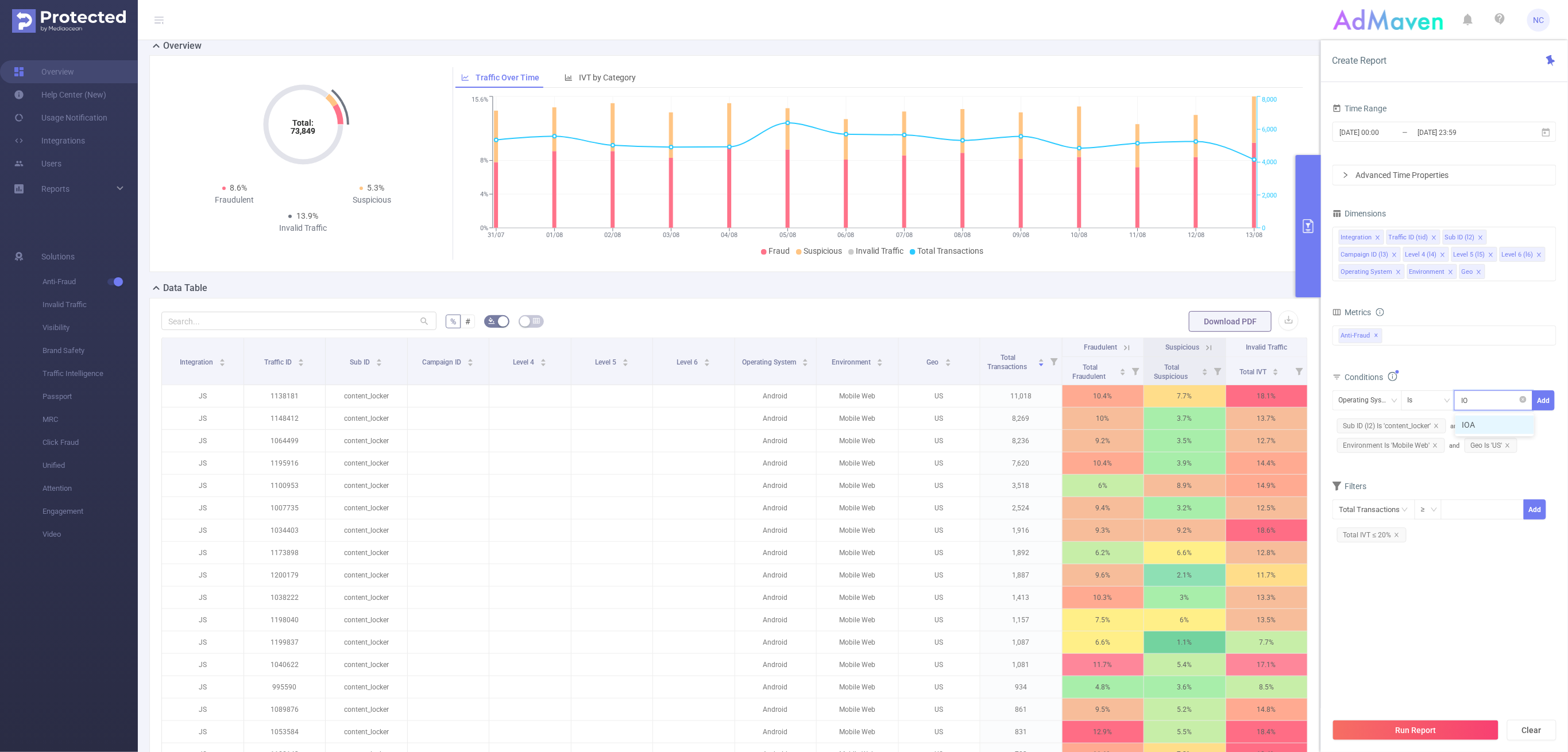
type input "IOS"
click at [1470, 428] on li "IOS" at bounding box center [1495, 425] width 79 height 19
click at [1470, 406] on button "Add" at bounding box center [1544, 401] width 22 height 20
click at [1435, 696] on button "Run Report" at bounding box center [1416, 730] width 166 height 21
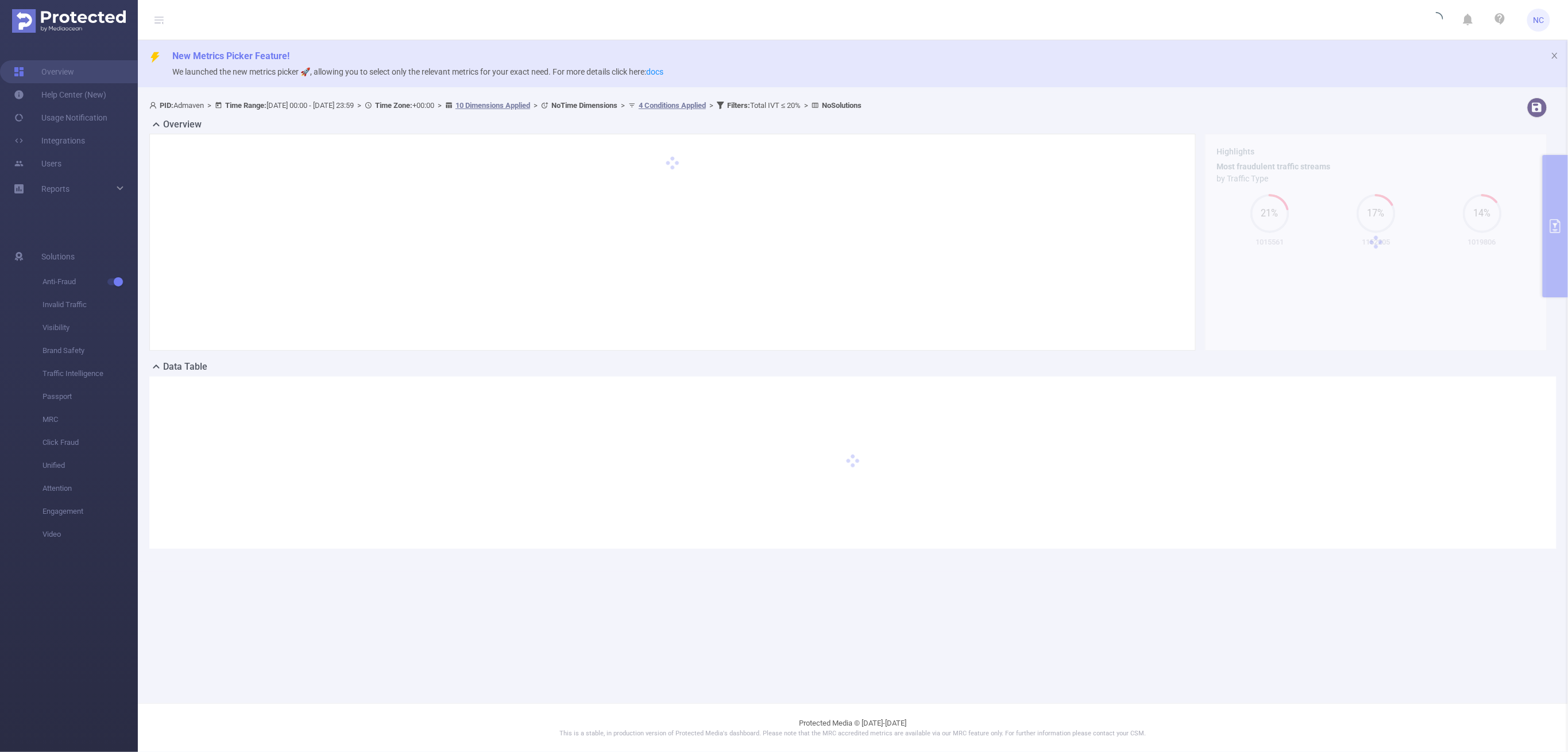
scroll to position [0, 0]
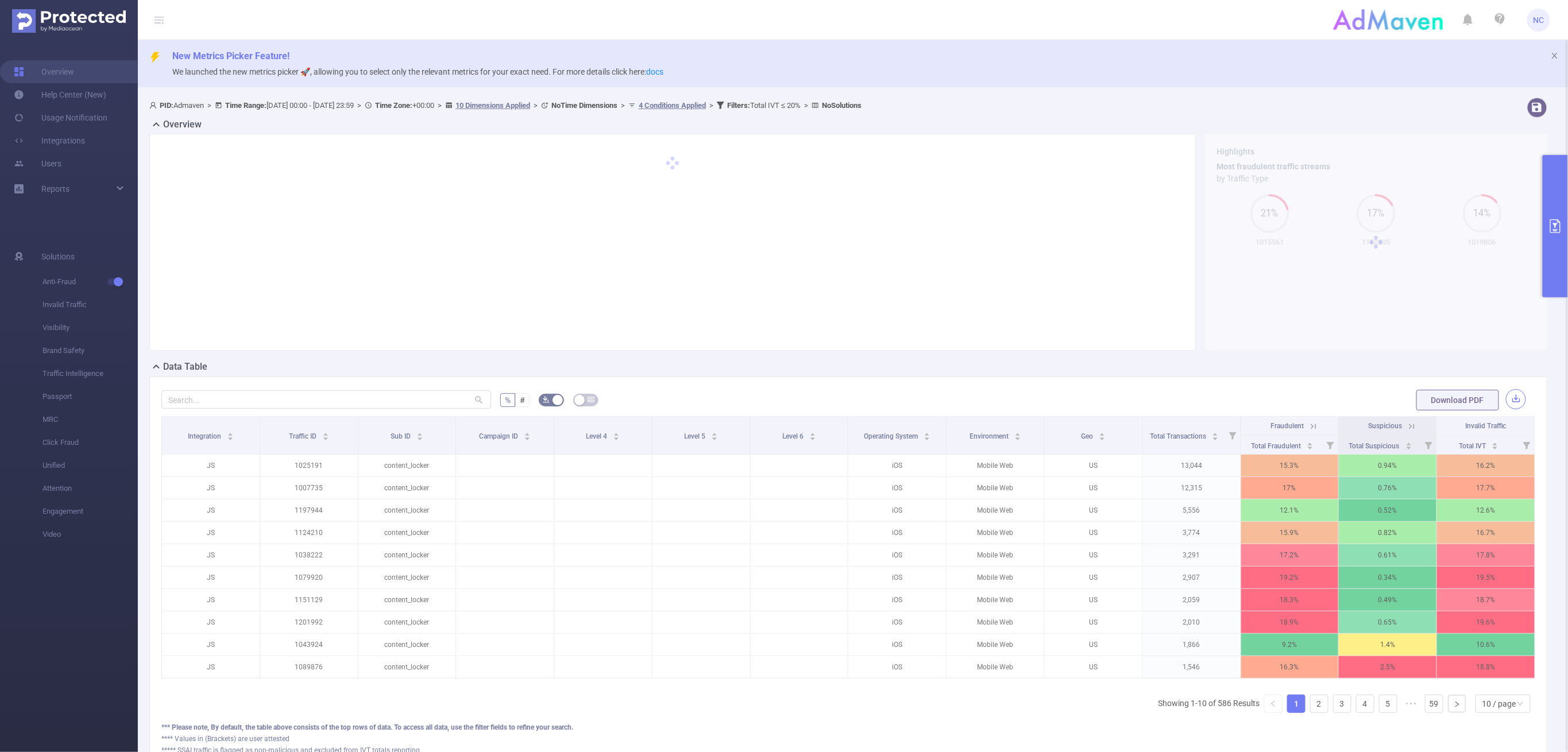
click at [1470, 394] on button "button" at bounding box center [1516, 399] width 20 height 20
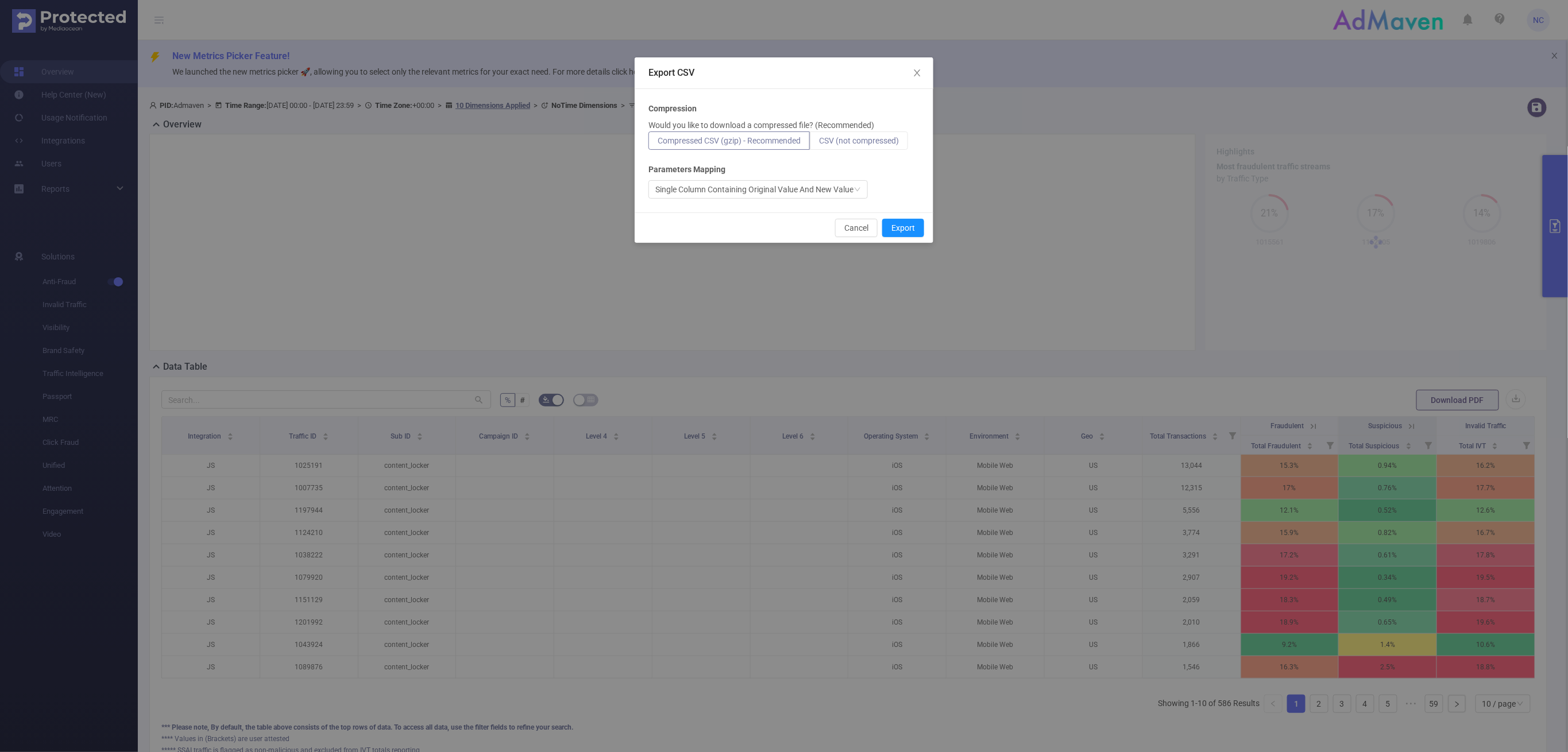
click at [889, 136] on span "CSV (not compressed)" at bounding box center [859, 141] width 80 height 9
click at [819, 143] on input "CSV (not compressed)" at bounding box center [819, 143] width 0 height 0
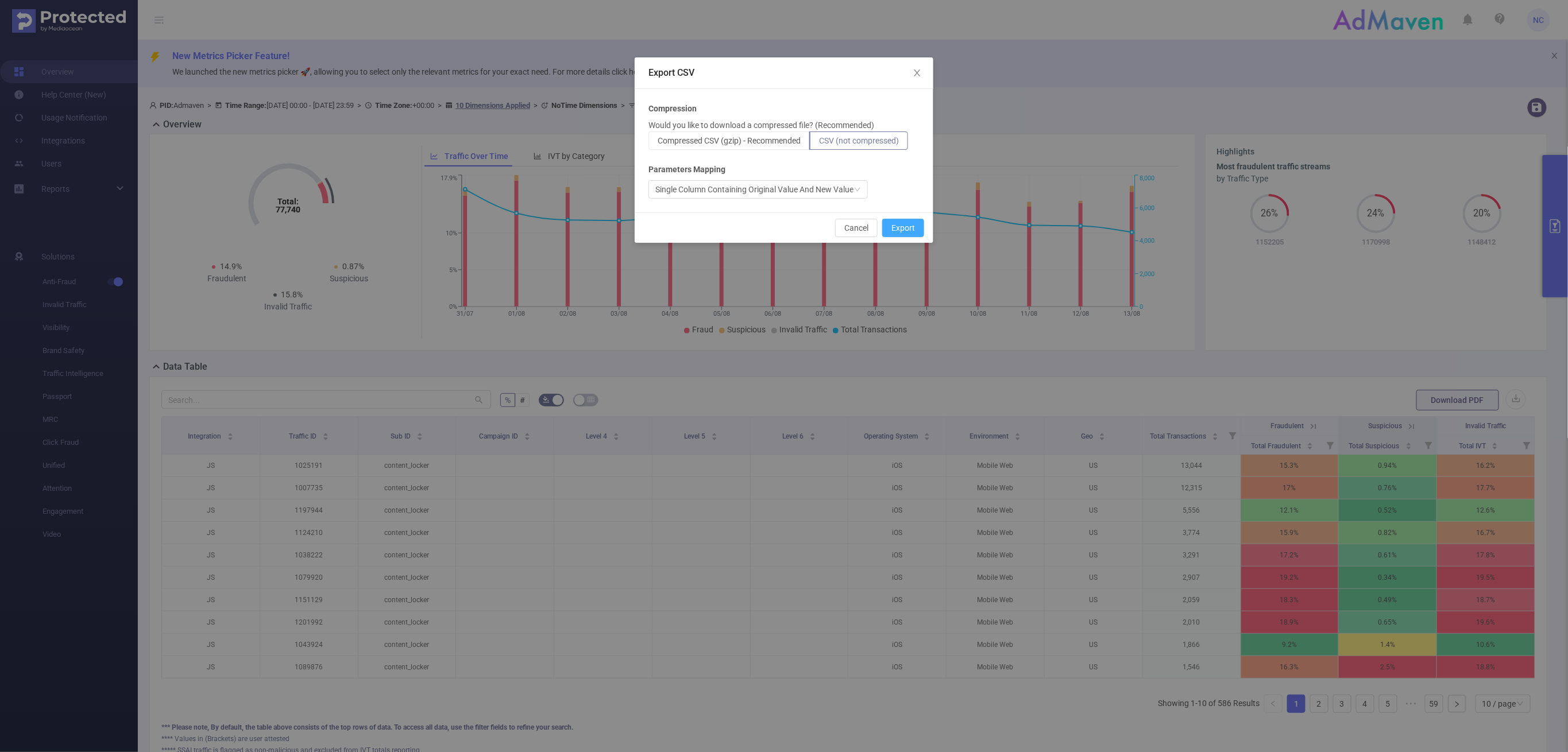
click at [905, 222] on button "Export" at bounding box center [903, 228] width 42 height 19
